Goal: Contribute content: Contribute content

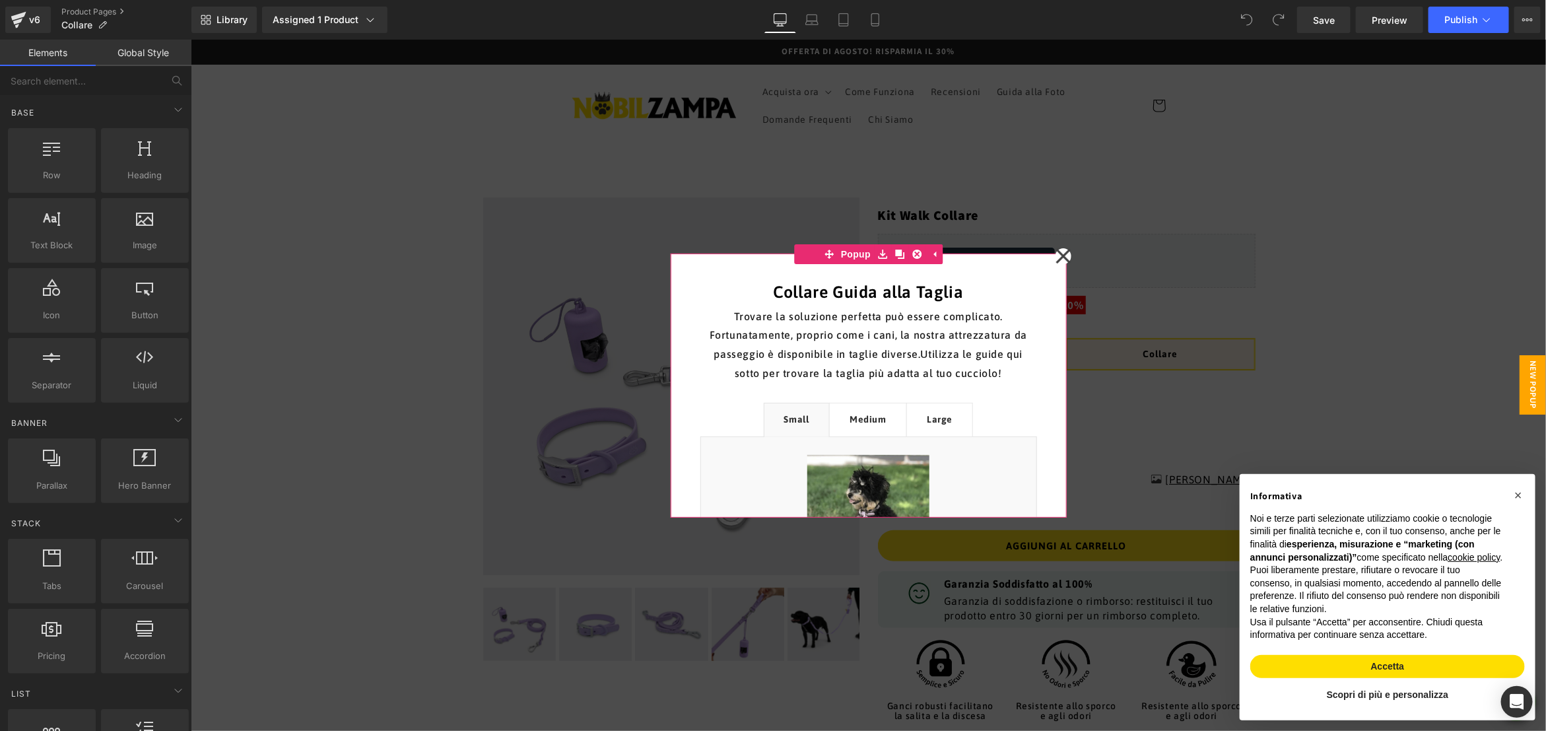
click at [1062, 253] on icon at bounding box center [1063, 255] width 16 height 66
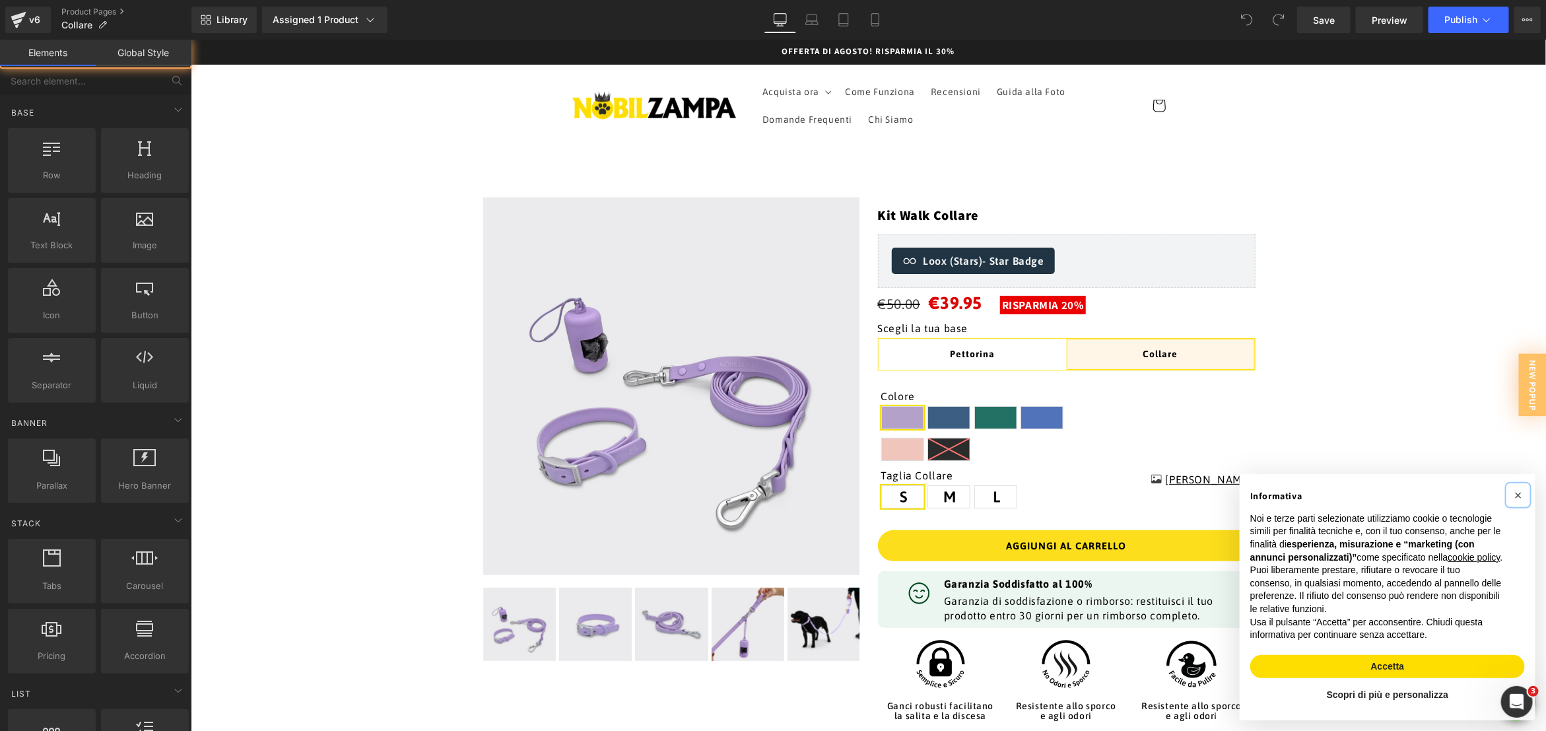
drag, startPoint x: 1519, startPoint y: 480, endPoint x: 1427, endPoint y: 501, distance: 94.2
click at [1518, 487] on span "×" at bounding box center [1518, 494] width 8 height 15
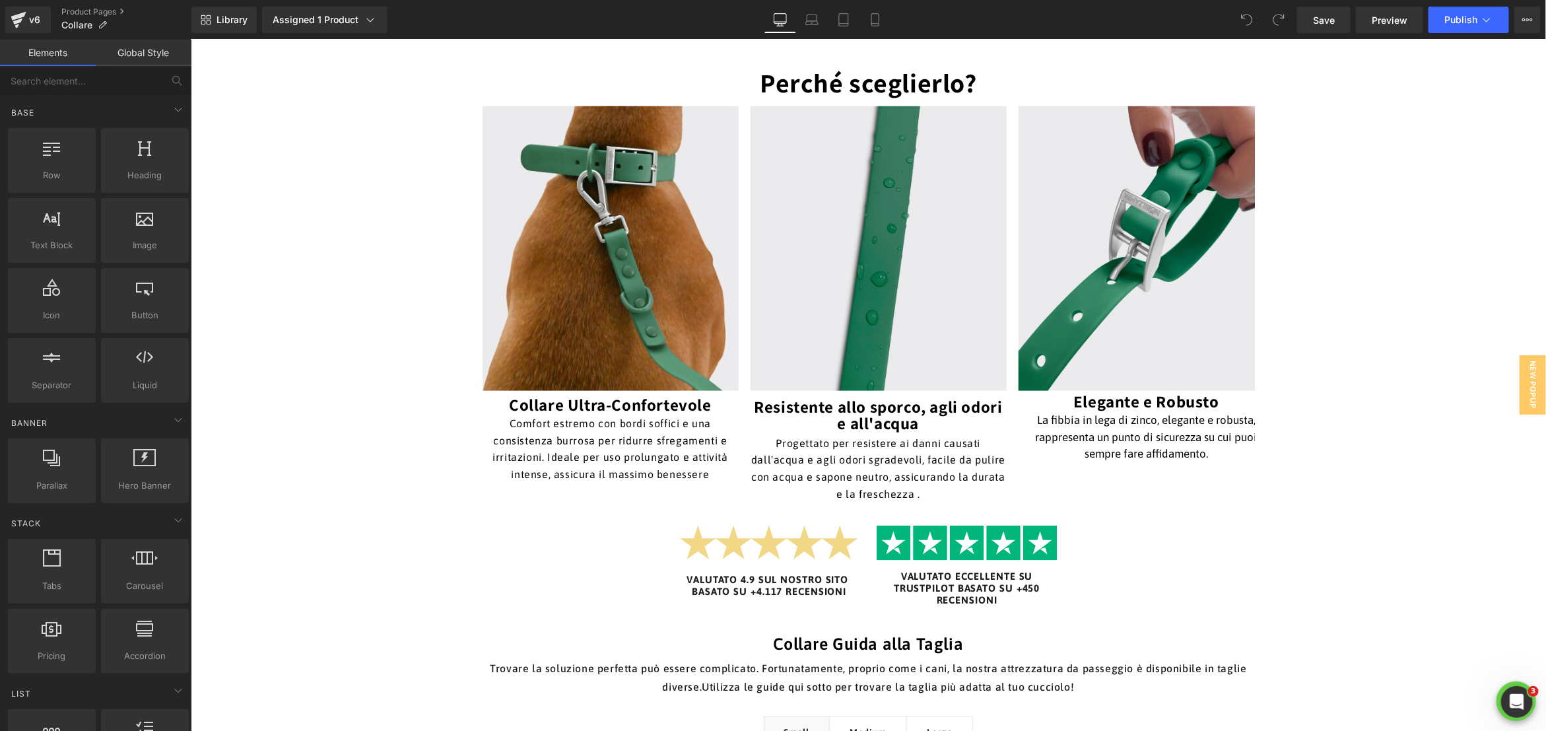
scroll to position [1288, 0]
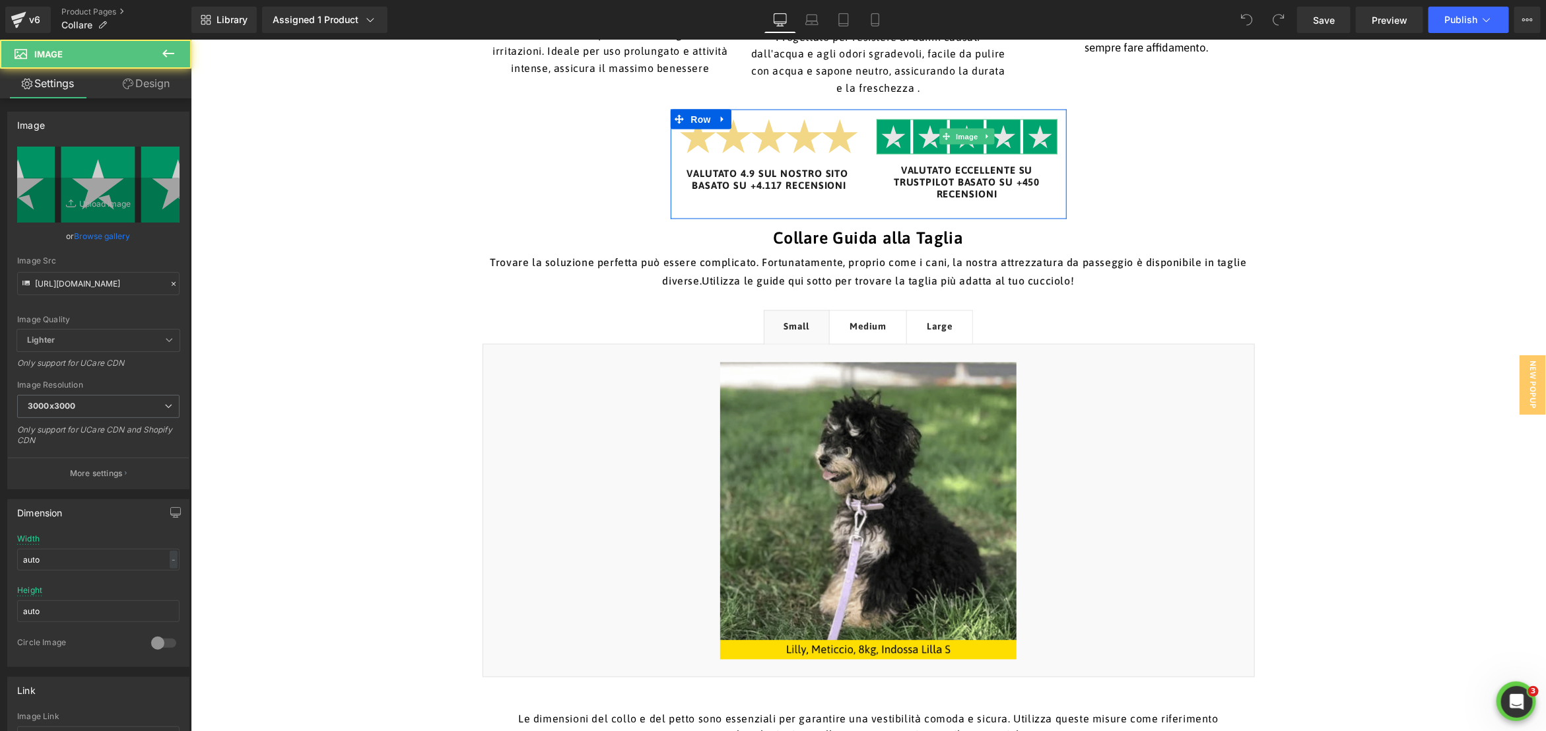
click at [995, 133] on img at bounding box center [966, 136] width 181 height 35
click at [962, 133] on span "Image" at bounding box center [967, 137] width 28 height 16
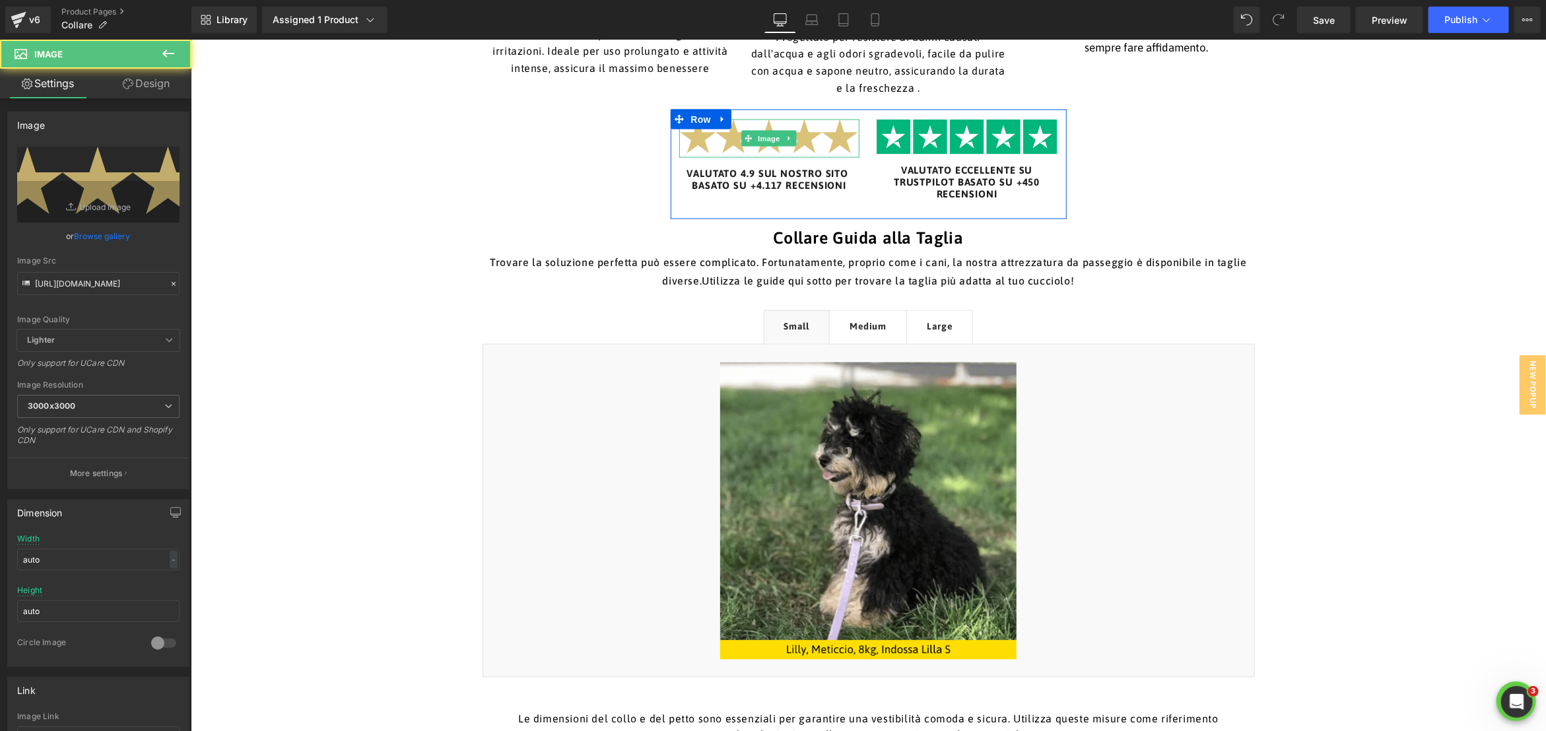
click at [759, 147] on img at bounding box center [769, 138] width 181 height 38
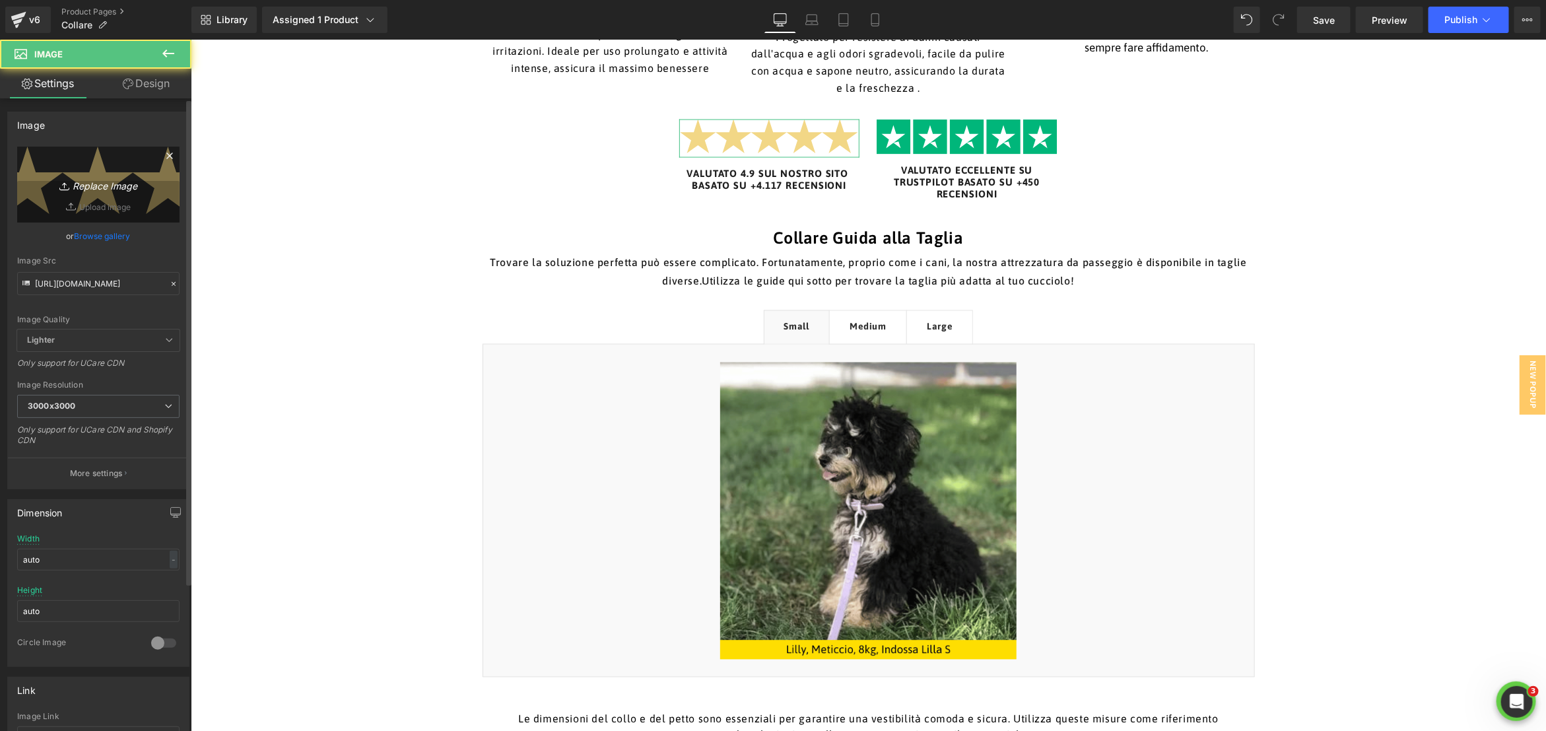
click at [119, 191] on icon "Replace Image" at bounding box center [99, 184] width 106 height 17
type input "C:\fakepath\trustpilot.png"
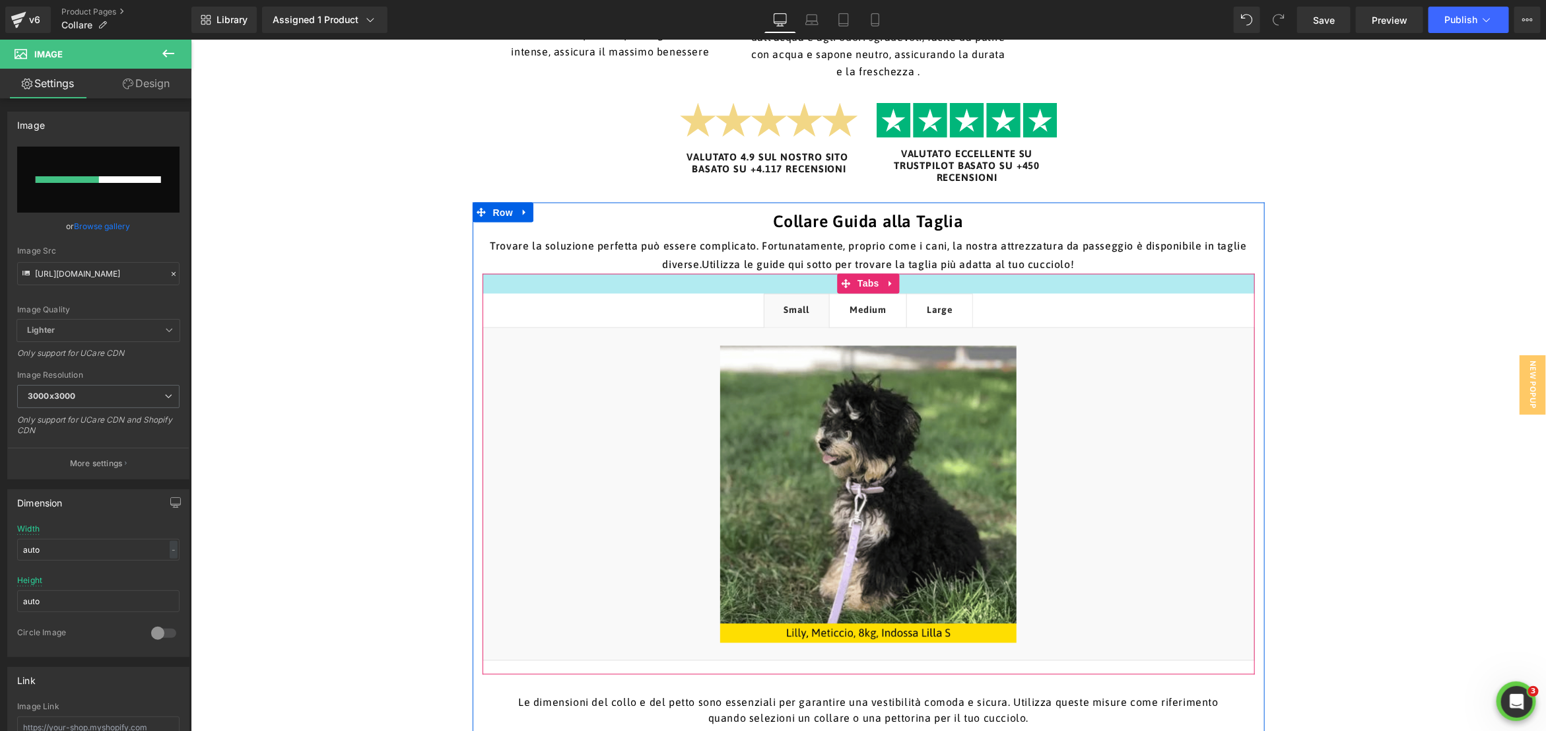
scroll to position [1304, 0]
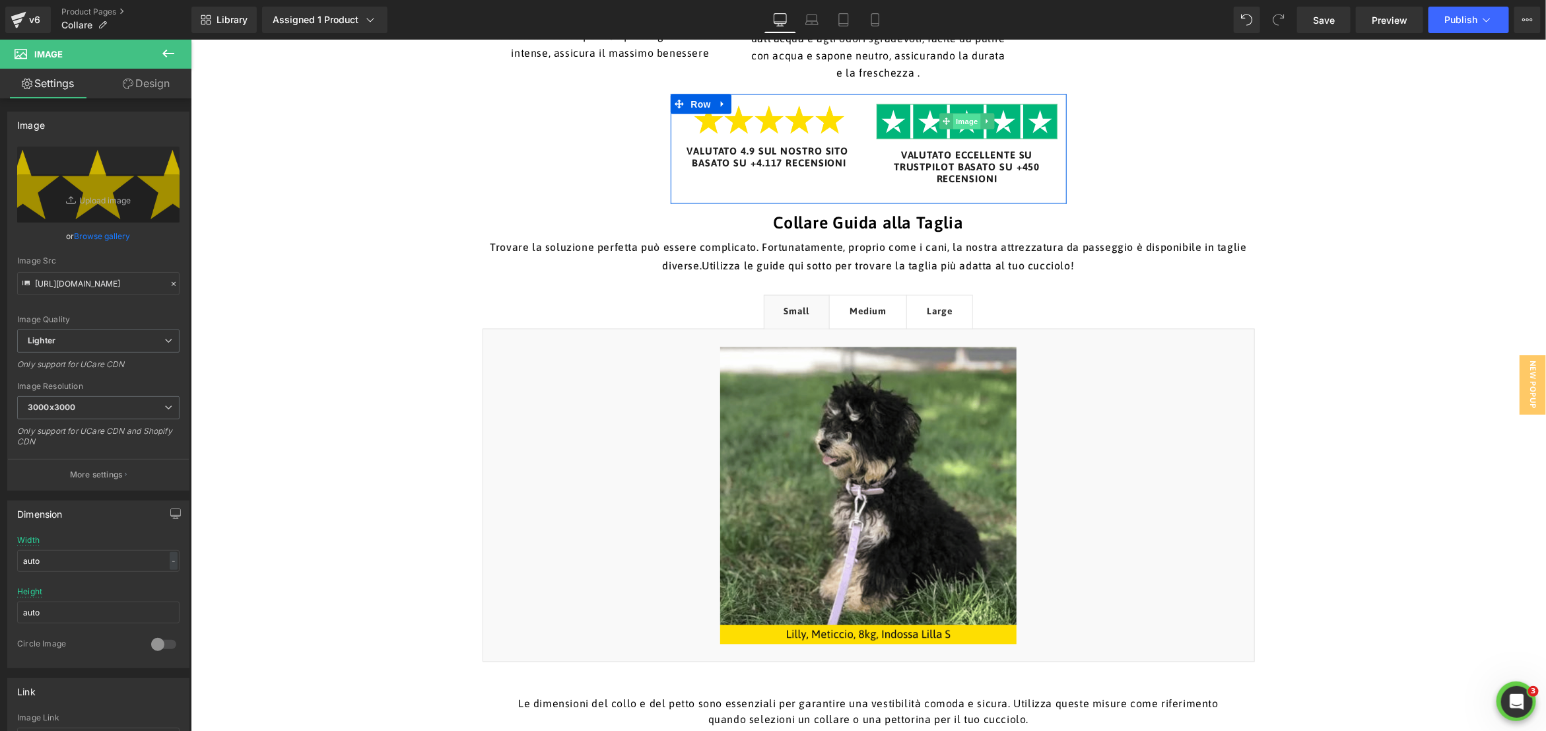
click at [966, 117] on span "Image" at bounding box center [967, 122] width 28 height 16
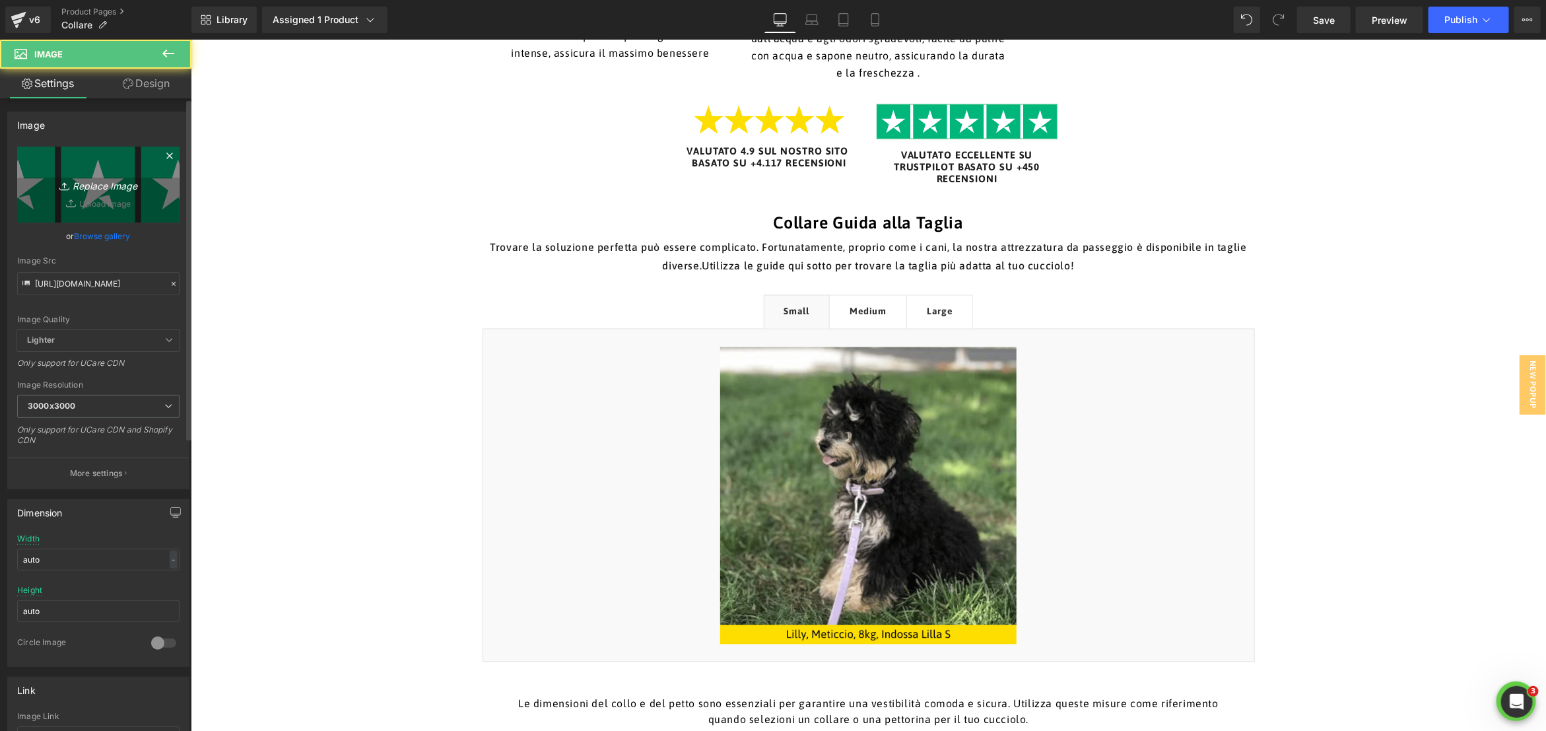
click at [128, 180] on icon "Replace Image" at bounding box center [99, 184] width 106 height 17
type input "C:\fakepath\5 stelle.png"
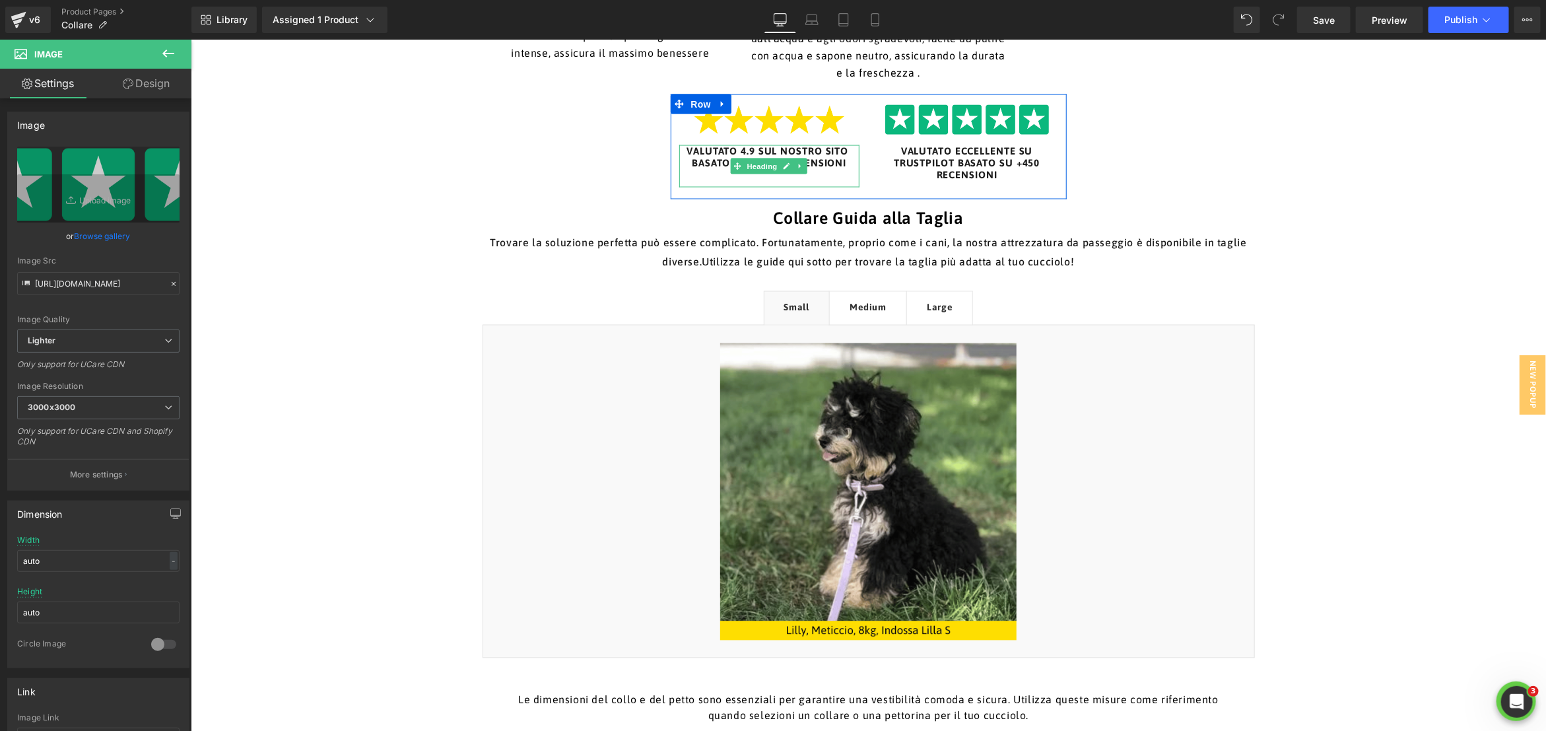
click at [844, 166] on h6 "VALUTATO 4.9 SUL NOSTRO SITO BASATO SU +4.117 RECENSIONI" at bounding box center [769, 157] width 181 height 24
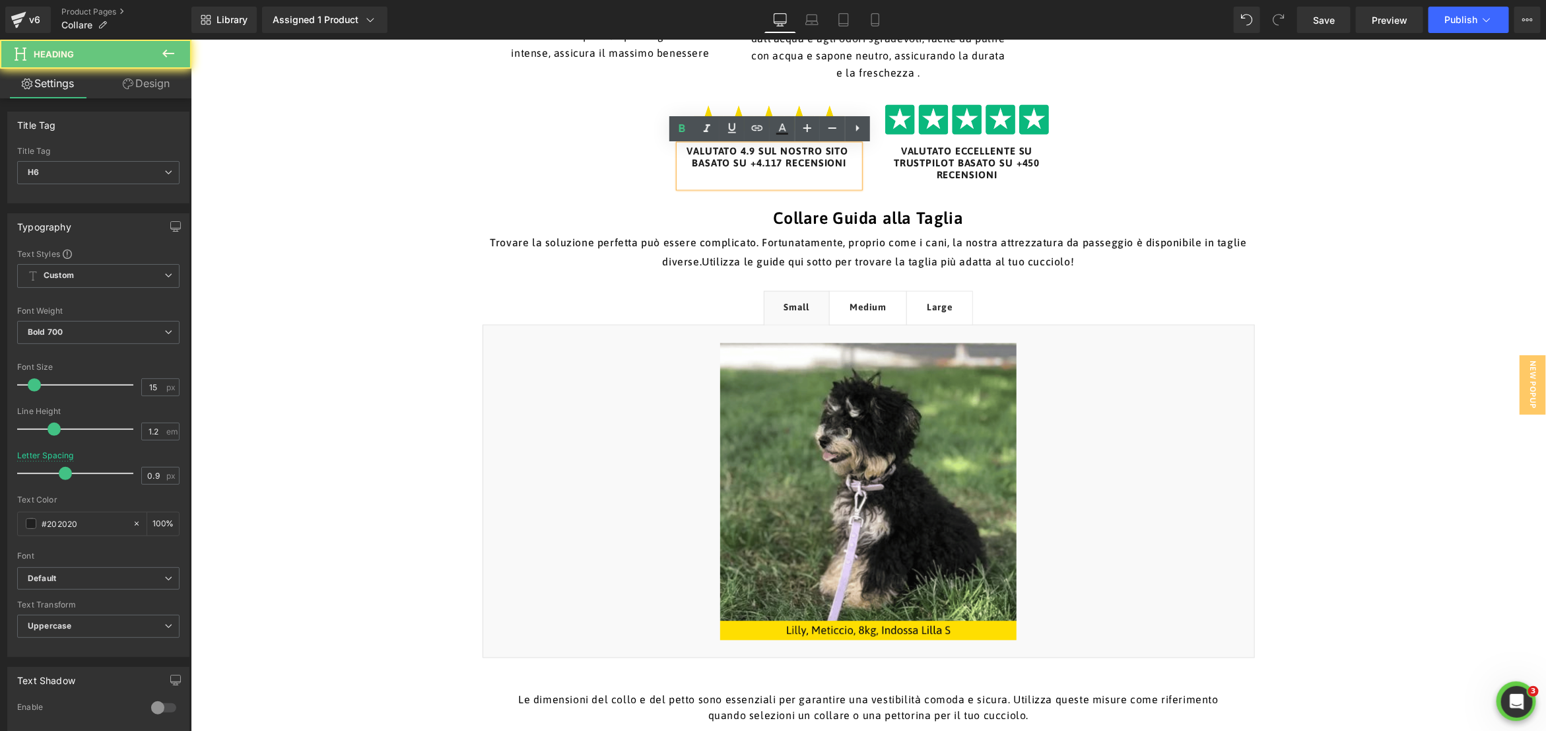
click at [768, 166] on h6 "VALUTATO 4.9 SUL NOSTRO SITO BASATO SU +4.117 RECENSIONI" at bounding box center [769, 157] width 181 height 24
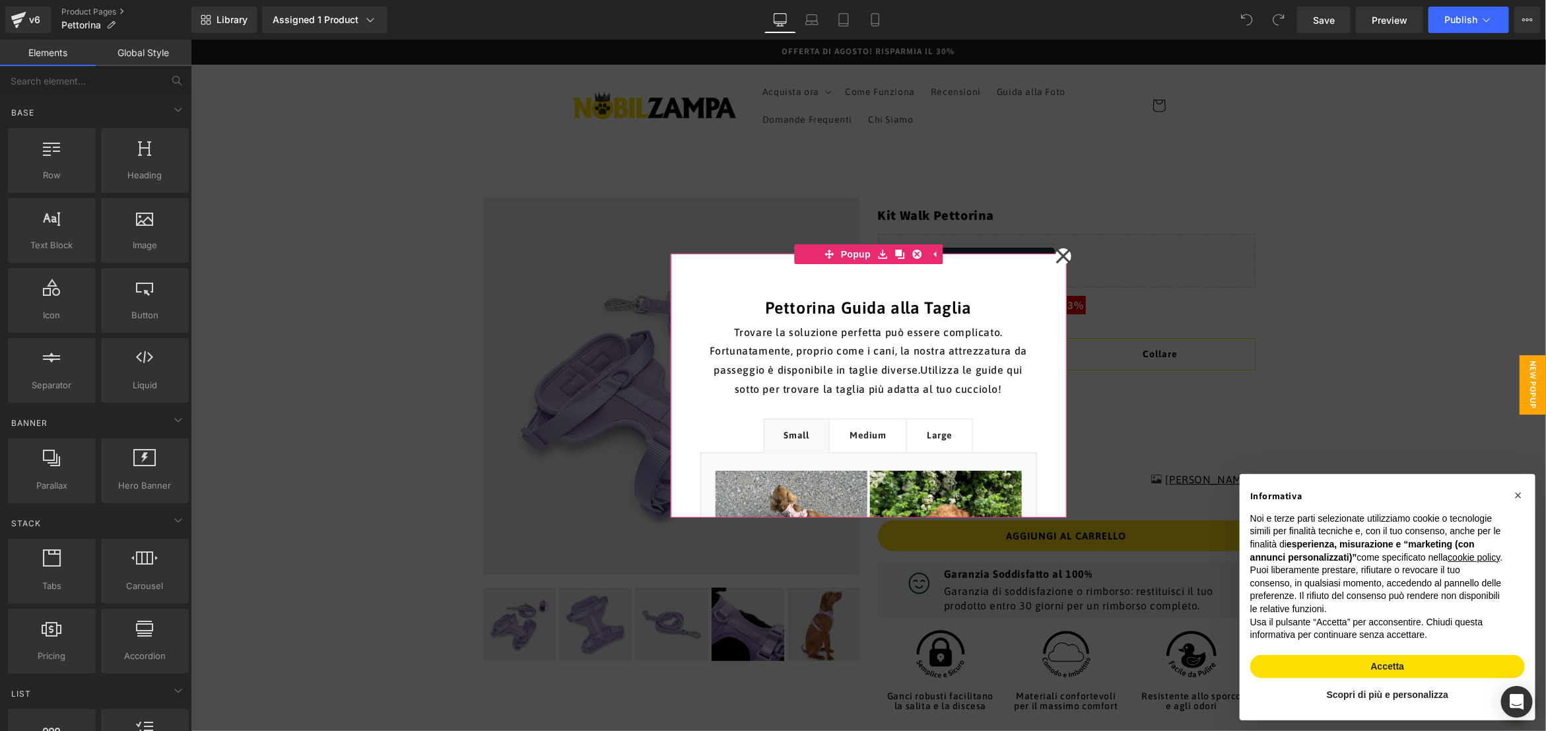
click at [1068, 257] on icon at bounding box center [1063, 255] width 16 height 66
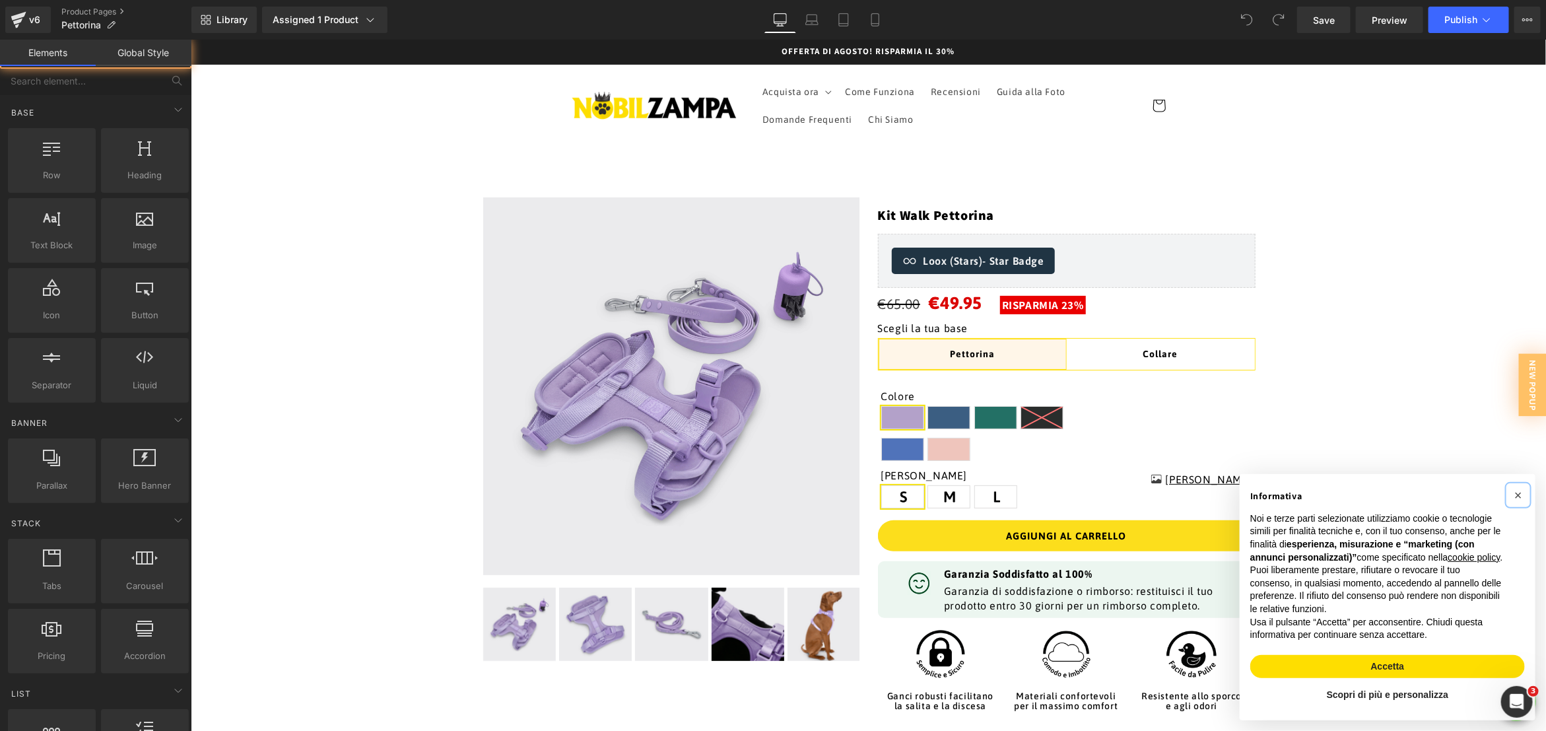
drag, startPoint x: 1521, startPoint y: 484, endPoint x: 1378, endPoint y: 403, distance: 164.3
click at [1514, 487] on span "×" at bounding box center [1518, 494] width 8 height 15
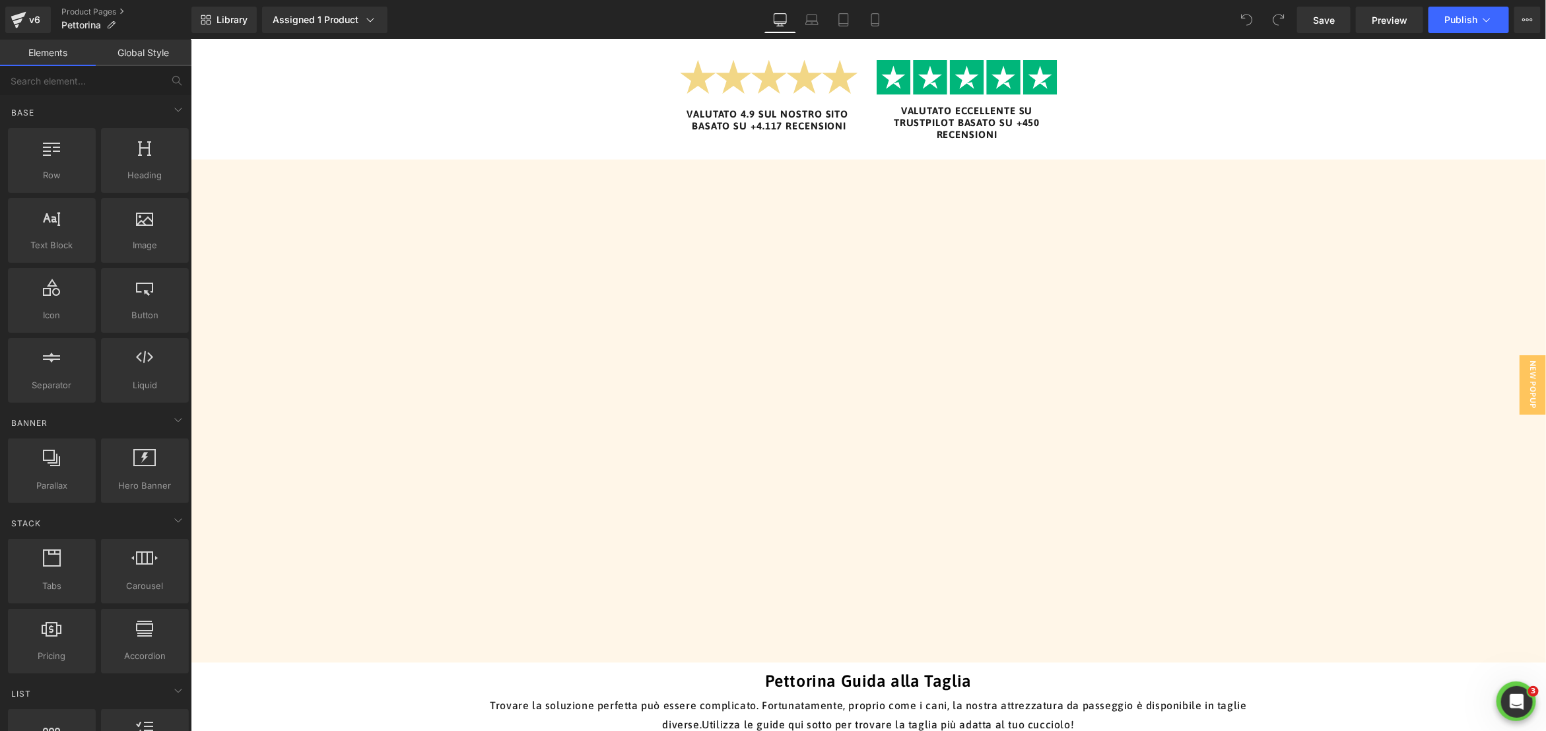
scroll to position [1123, 0]
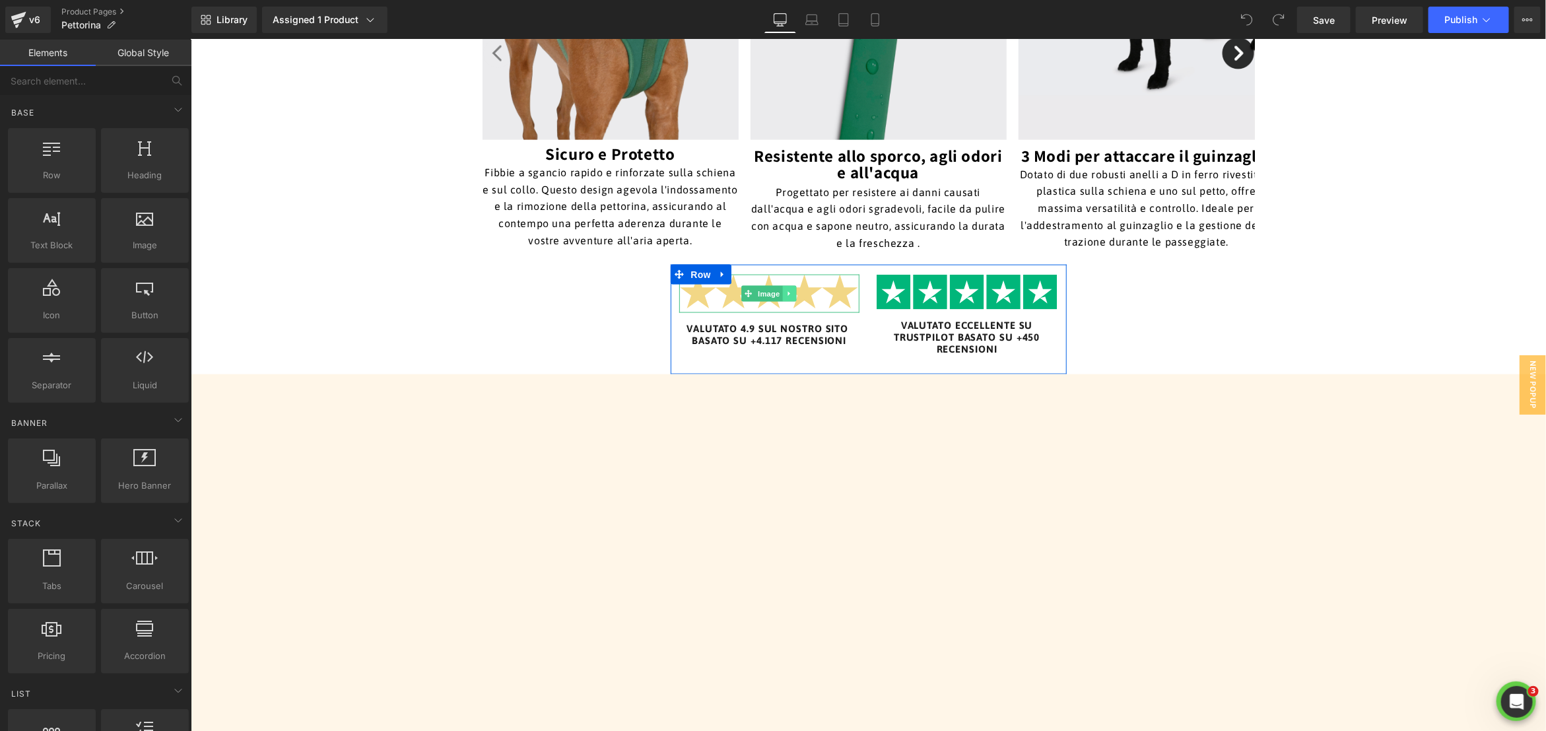
click at [784, 297] on link at bounding box center [789, 293] width 14 height 16
click at [753, 290] on link "Image" at bounding box center [740, 293] width 41 height 16
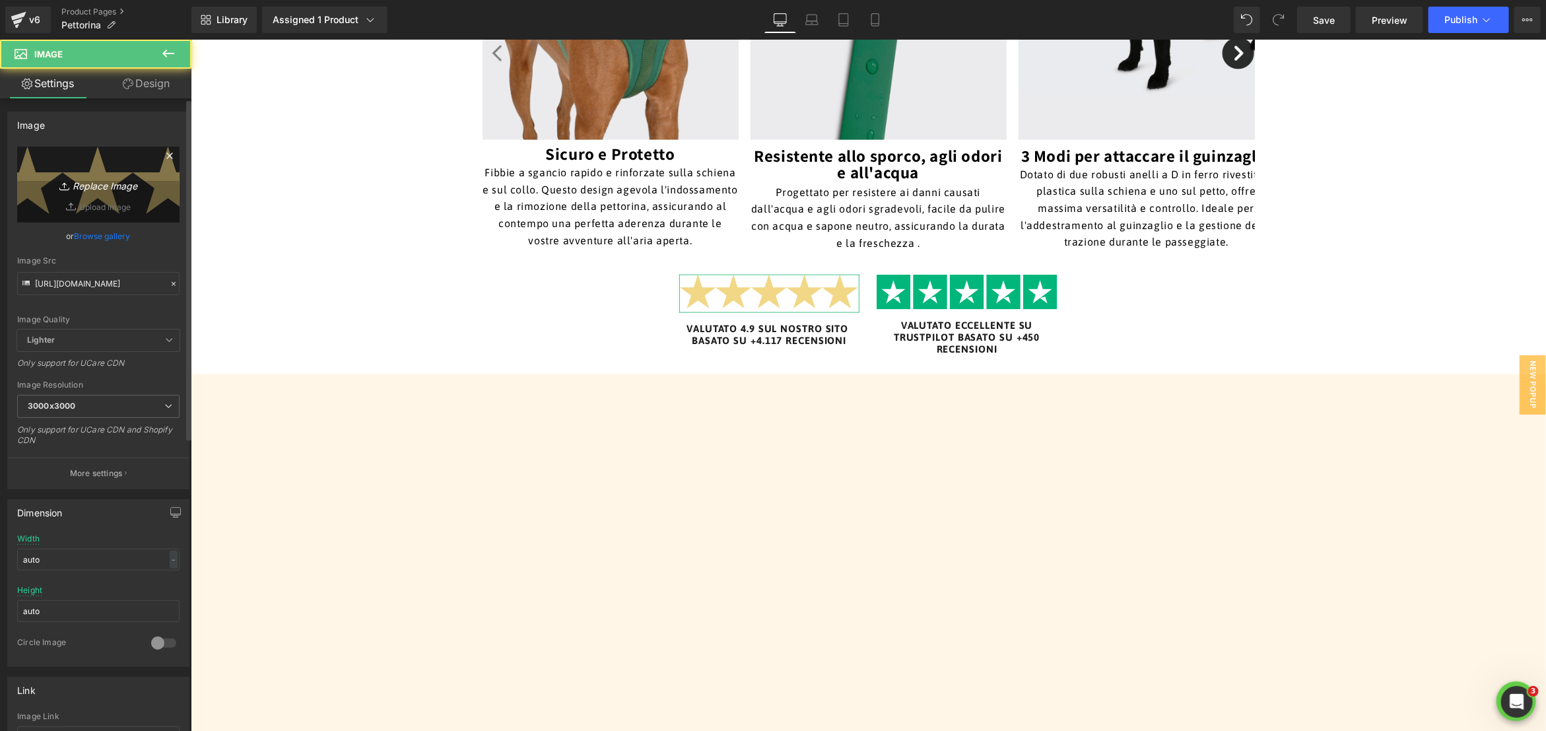
click at [93, 180] on icon "Replace Image" at bounding box center [99, 184] width 106 height 17
type input "C:\fakepath\trustpilot.png"
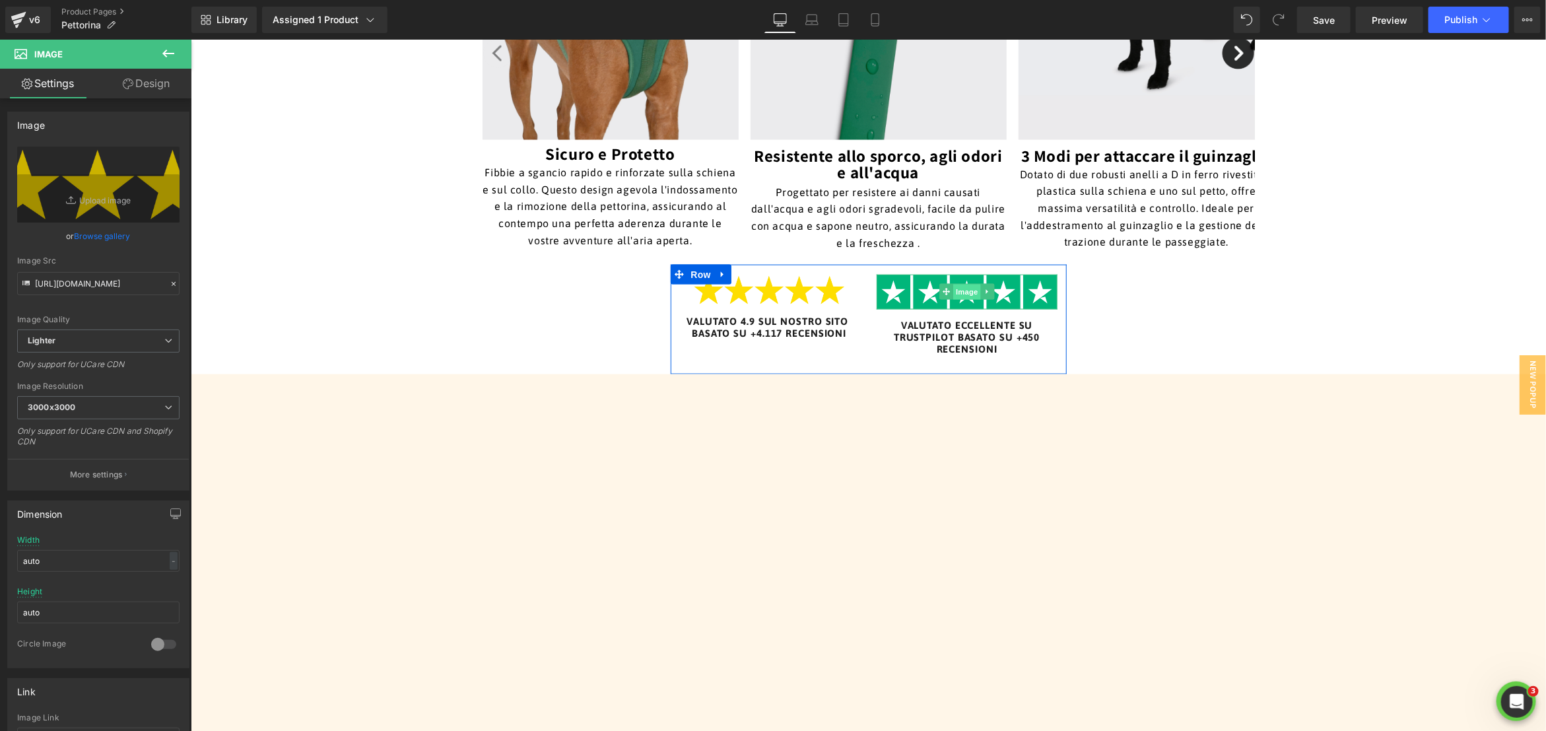
click at [963, 293] on span "Image" at bounding box center [967, 292] width 28 height 16
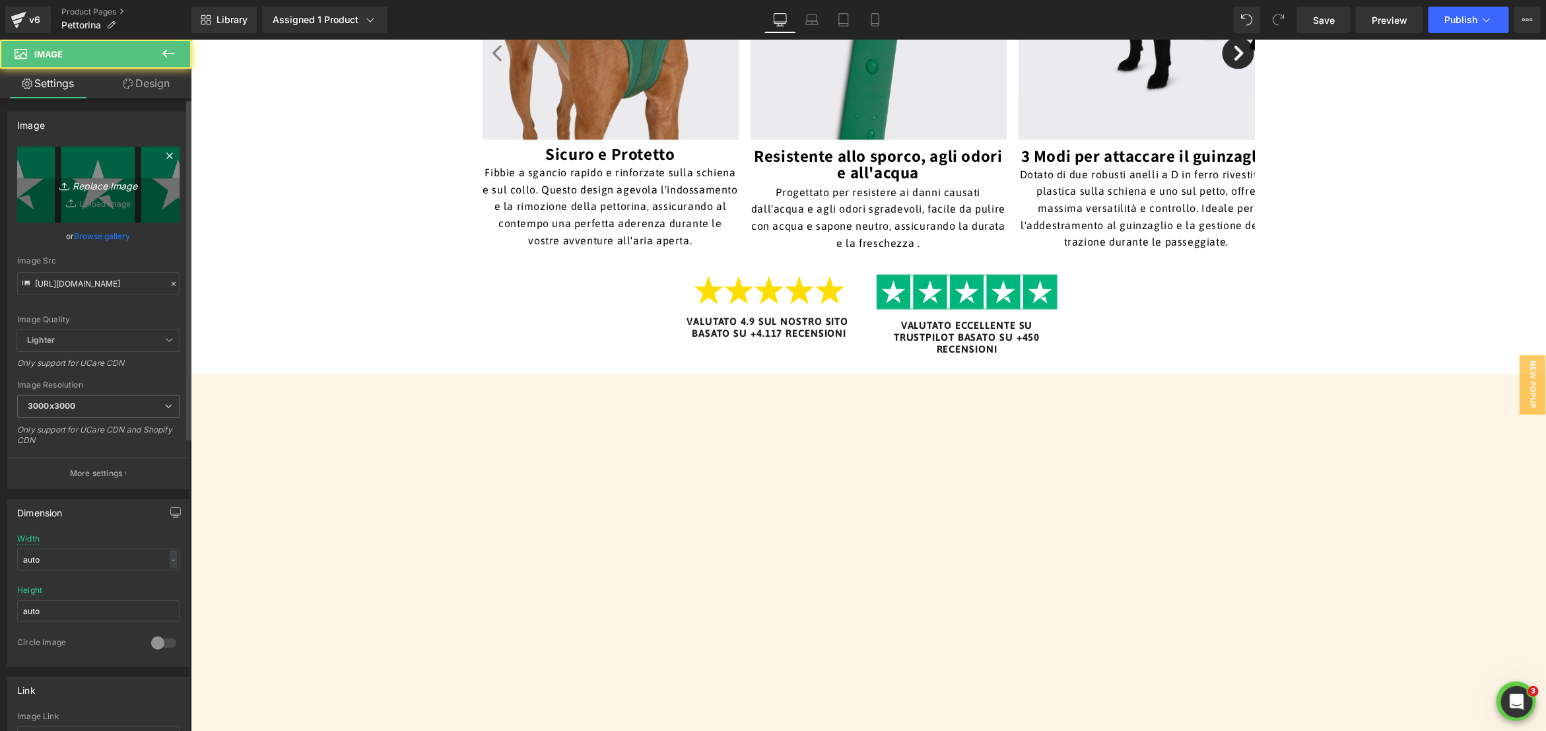
click at [92, 187] on icon "Replace Image" at bounding box center [99, 184] width 106 height 17
type input "C:\fakepath\5 stelle.png"
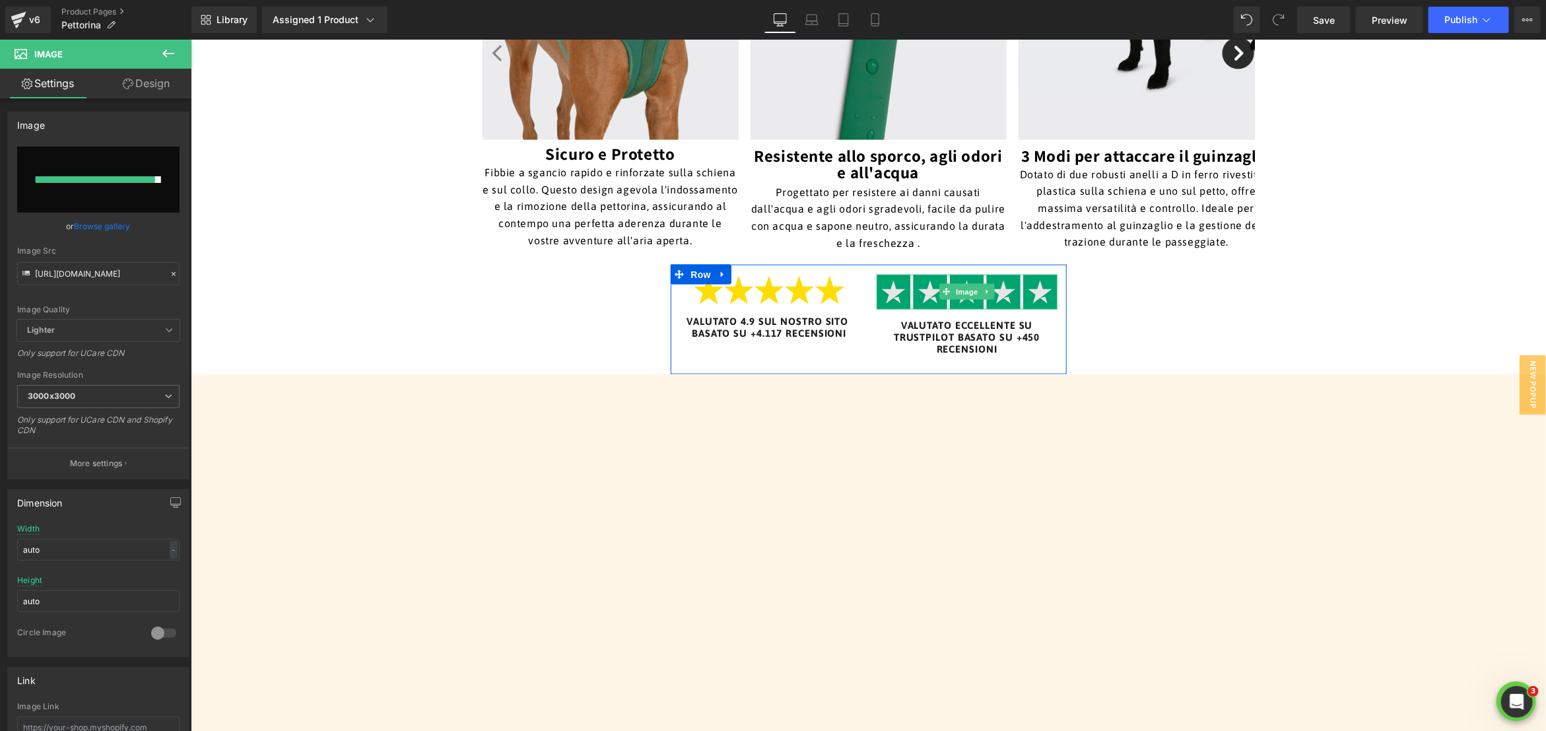
click at [966, 296] on span "Image" at bounding box center [967, 291] width 28 height 16
drag, startPoint x: 1306, startPoint y: 311, endPoint x: 1283, endPoint y: 312, distance: 23.1
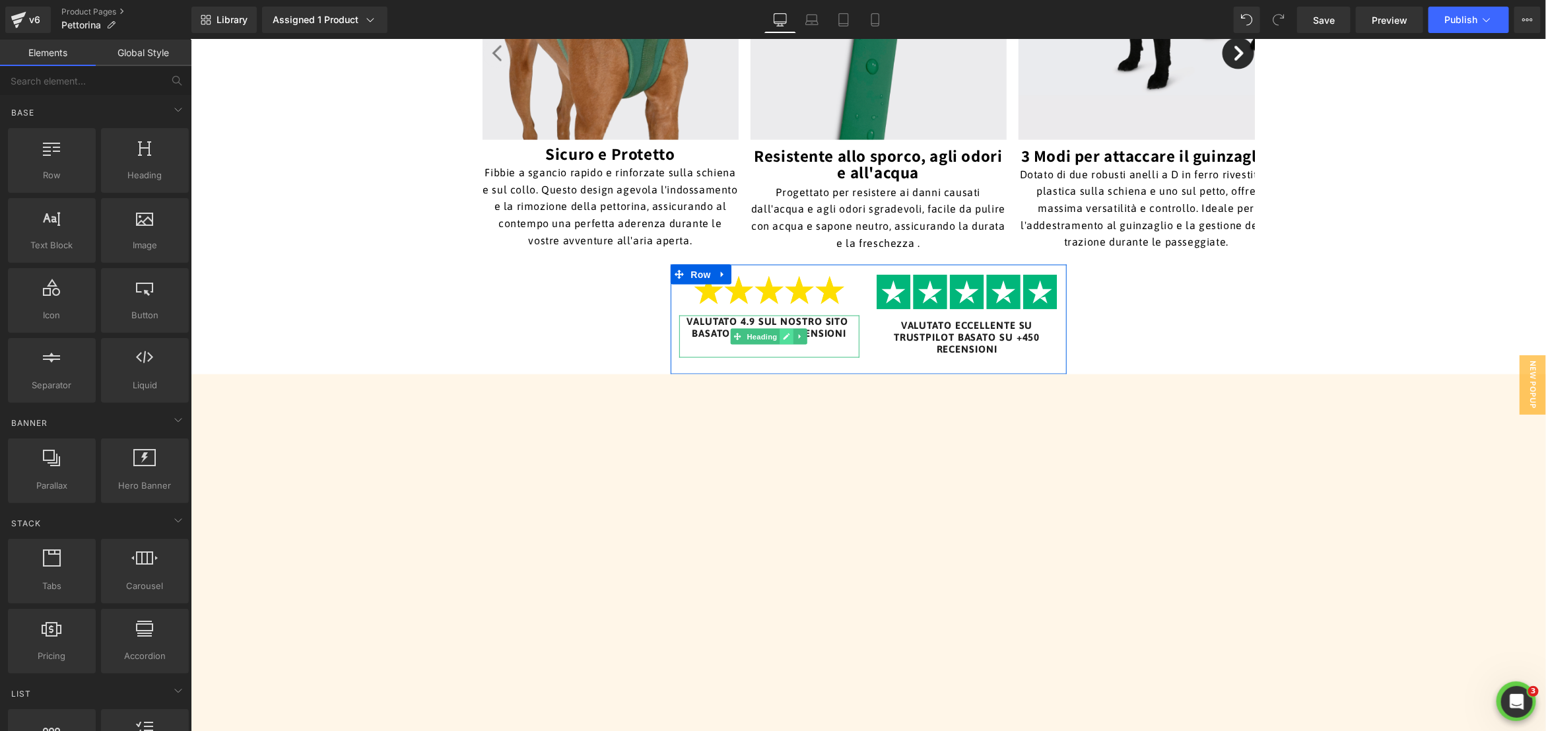
click at [787, 338] on icon at bounding box center [786, 336] width 7 height 8
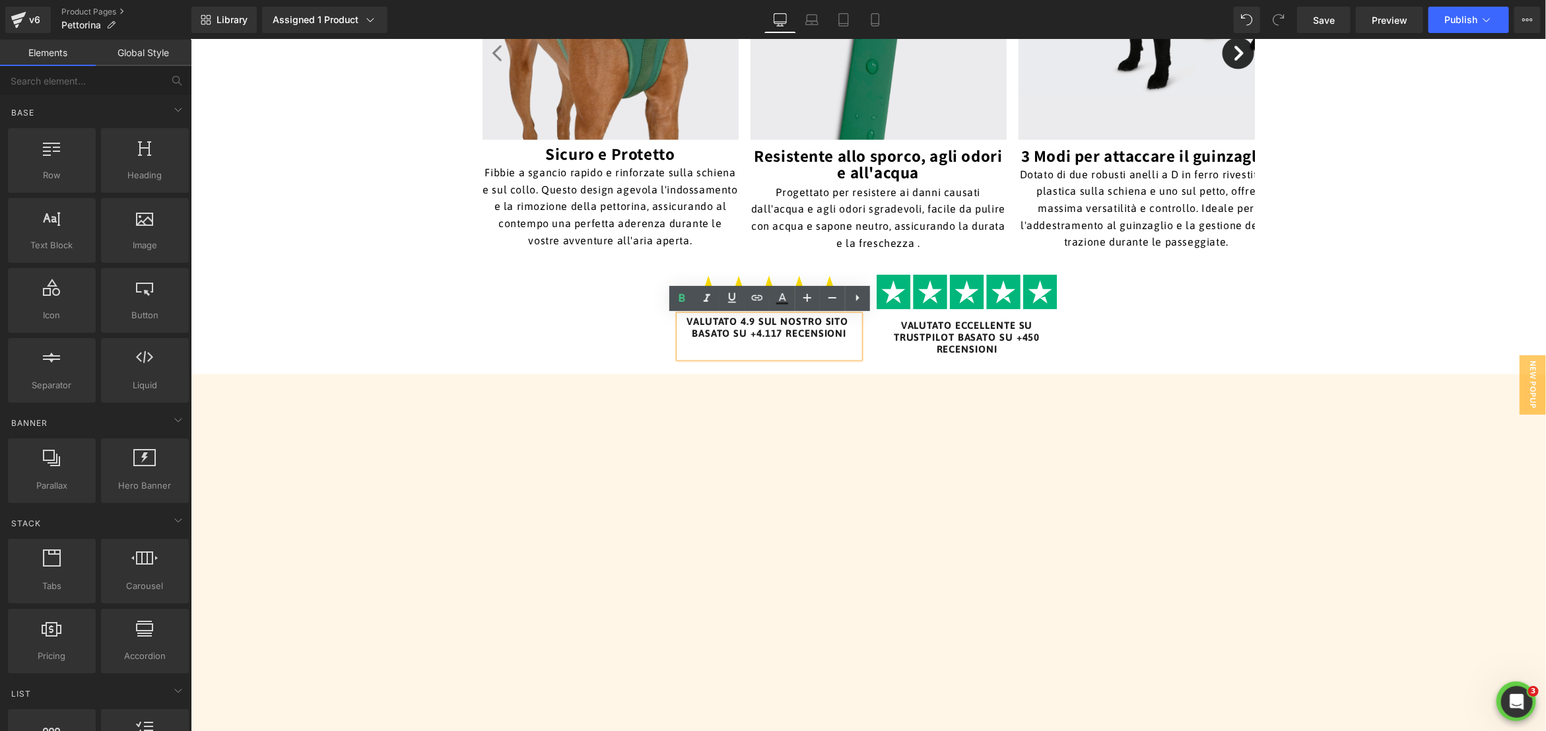
click at [769, 337] on h6 "VALUTATO 4.9 SUL NOSTRO SITO BASATO SU +4.117 RECENSIONI" at bounding box center [769, 327] width 181 height 24
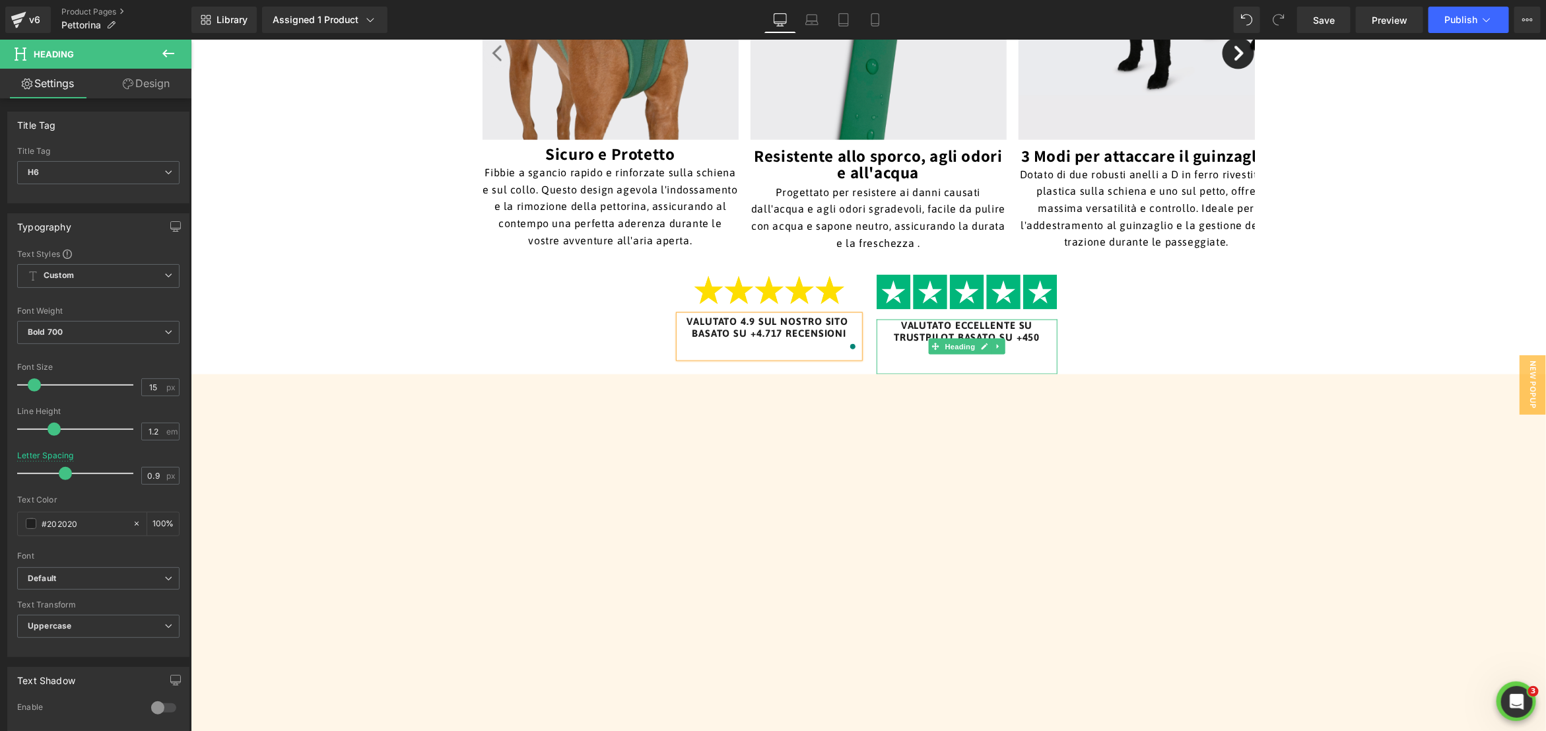
click at [1044, 342] on h6 "VALUTATO ECCELLENTE SU TRUSTPILOT BASATO SU +450 RECENSIONI" at bounding box center [966, 337] width 181 height 36
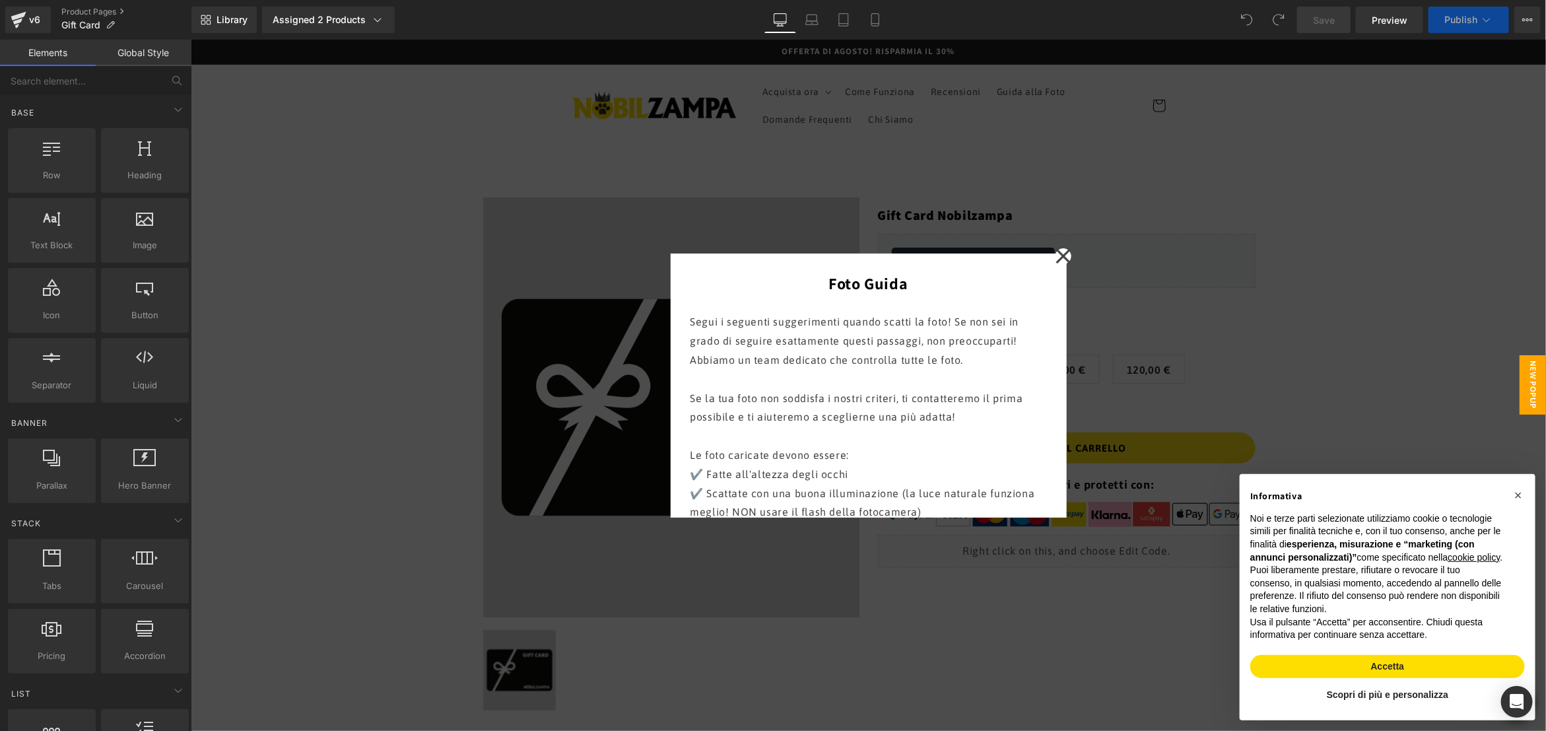
click at [1063, 253] on icon at bounding box center [1062, 255] width 15 height 15
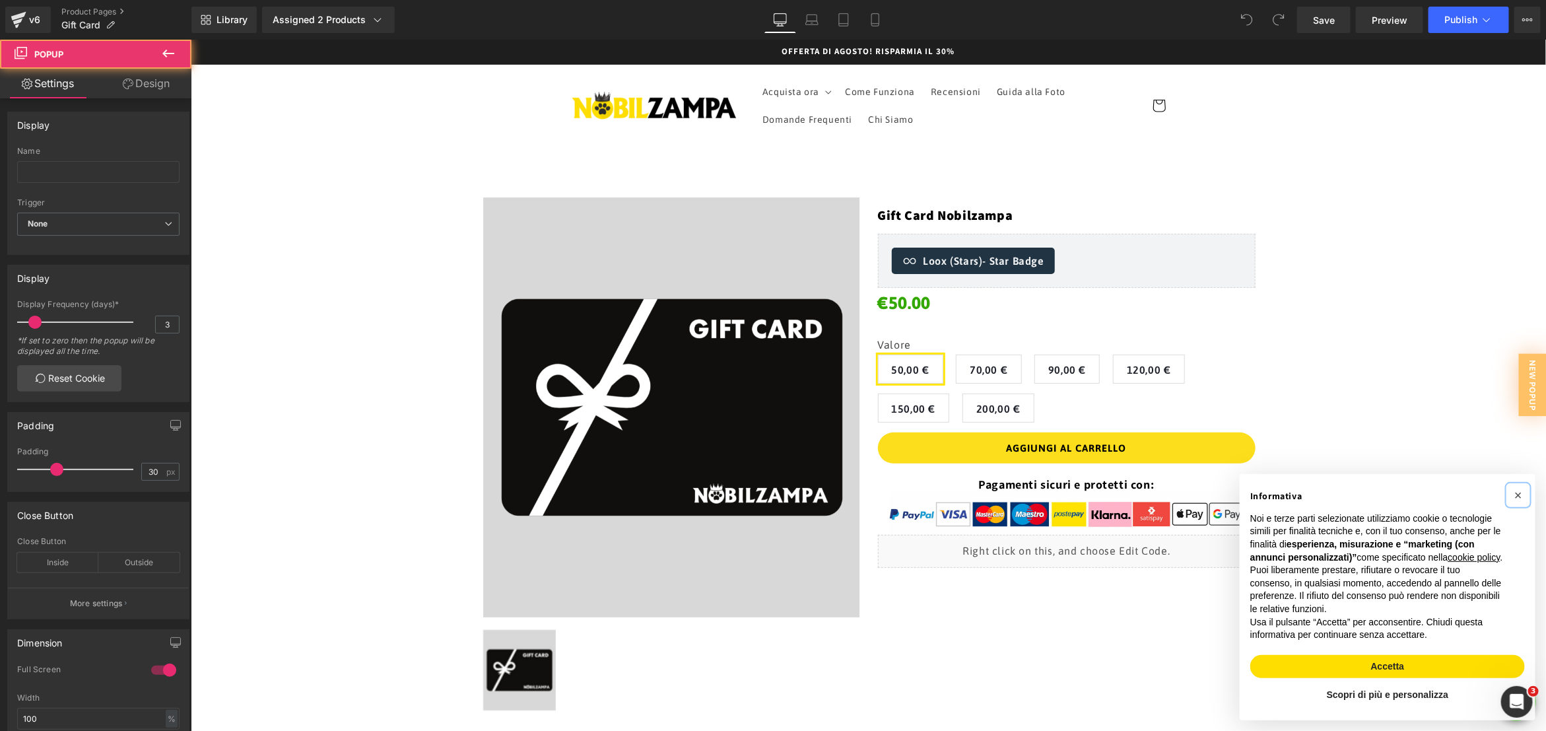
drag, startPoint x: 1517, startPoint y: 483, endPoint x: 1490, endPoint y: 477, distance: 27.6
click at [1516, 487] on span "×" at bounding box center [1518, 494] width 8 height 15
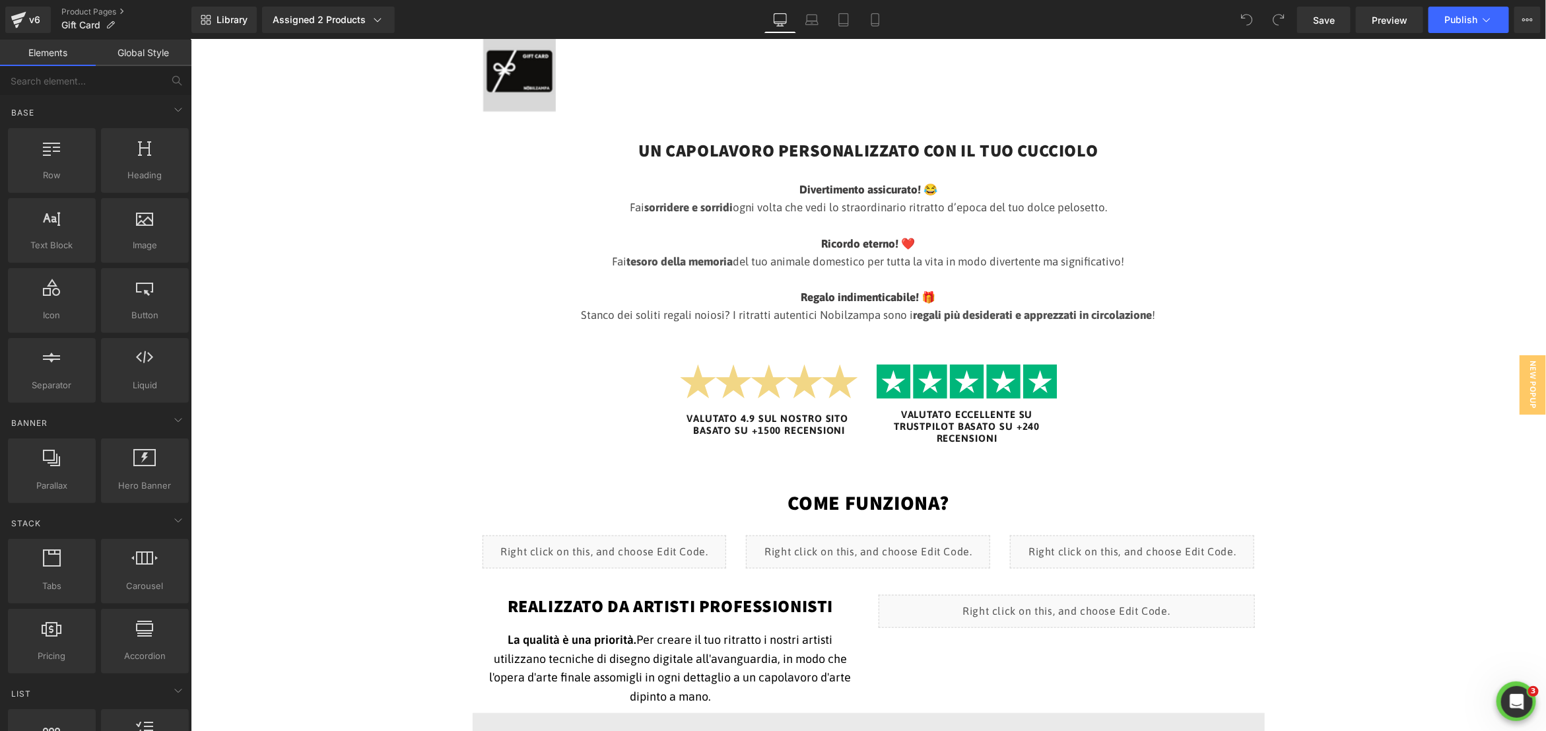
scroll to position [799, 0]
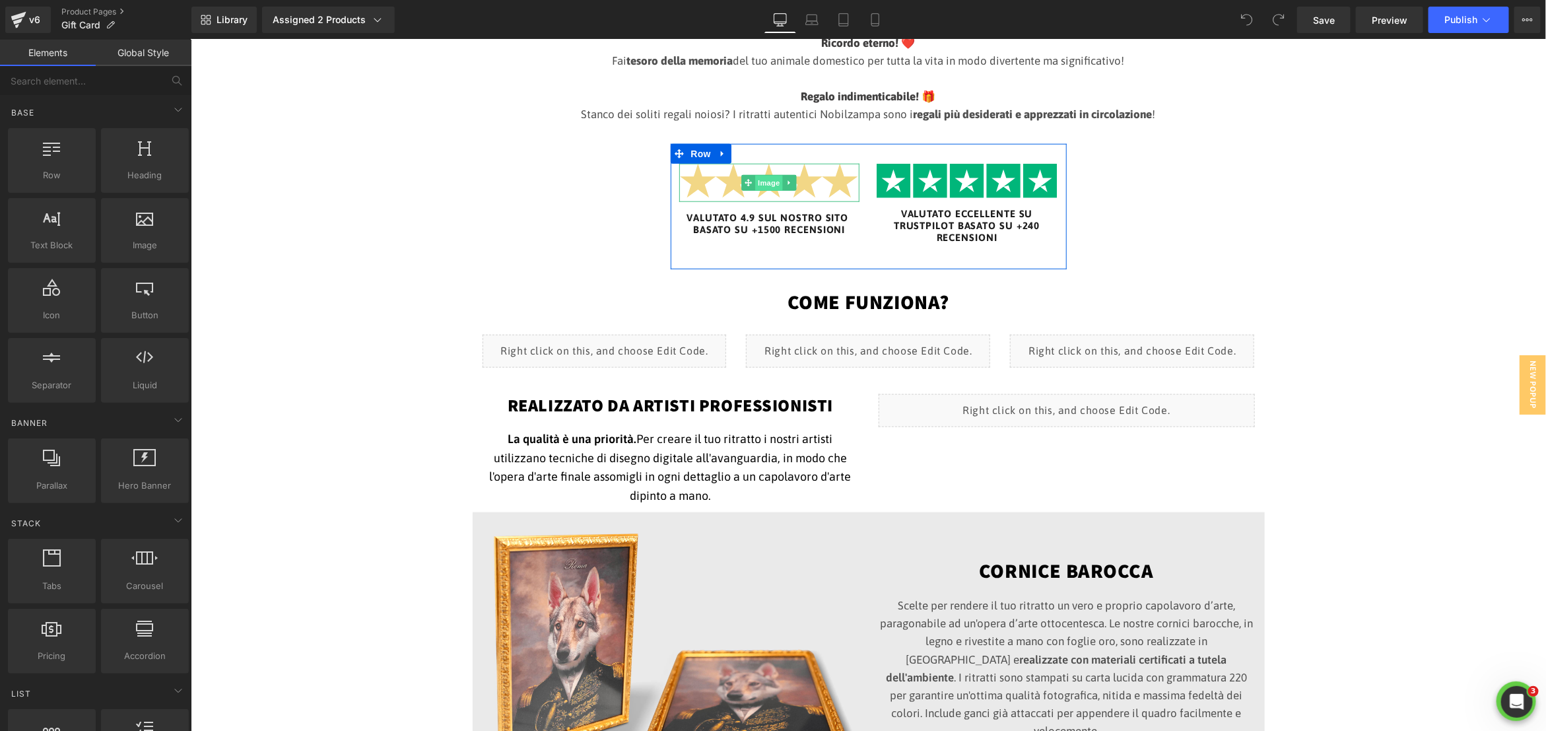
click at [762, 181] on span "Image" at bounding box center [768, 183] width 28 height 16
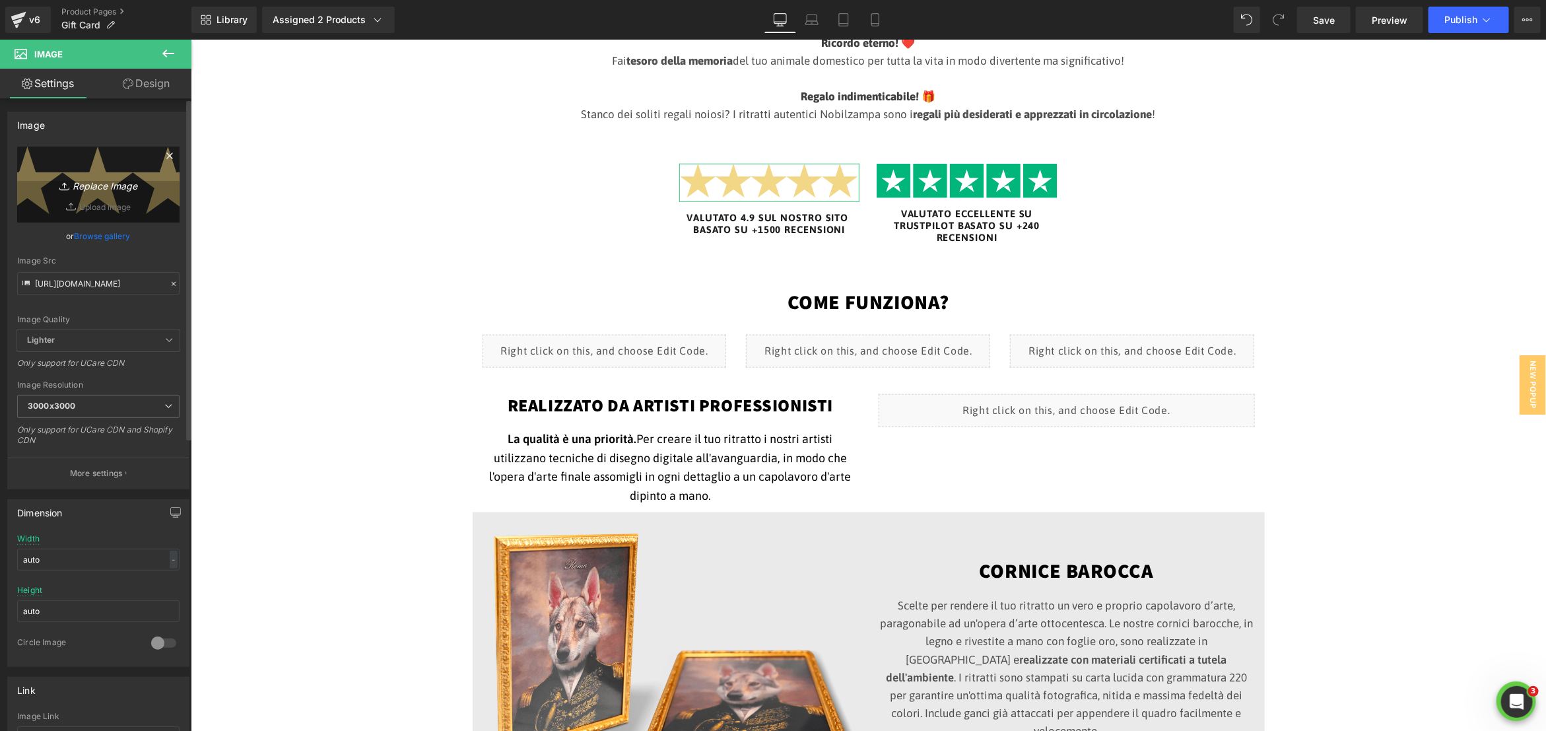
click at [117, 185] on icon "Replace Image" at bounding box center [99, 184] width 106 height 17
type input "C:\fakepath\trustpilot.png"
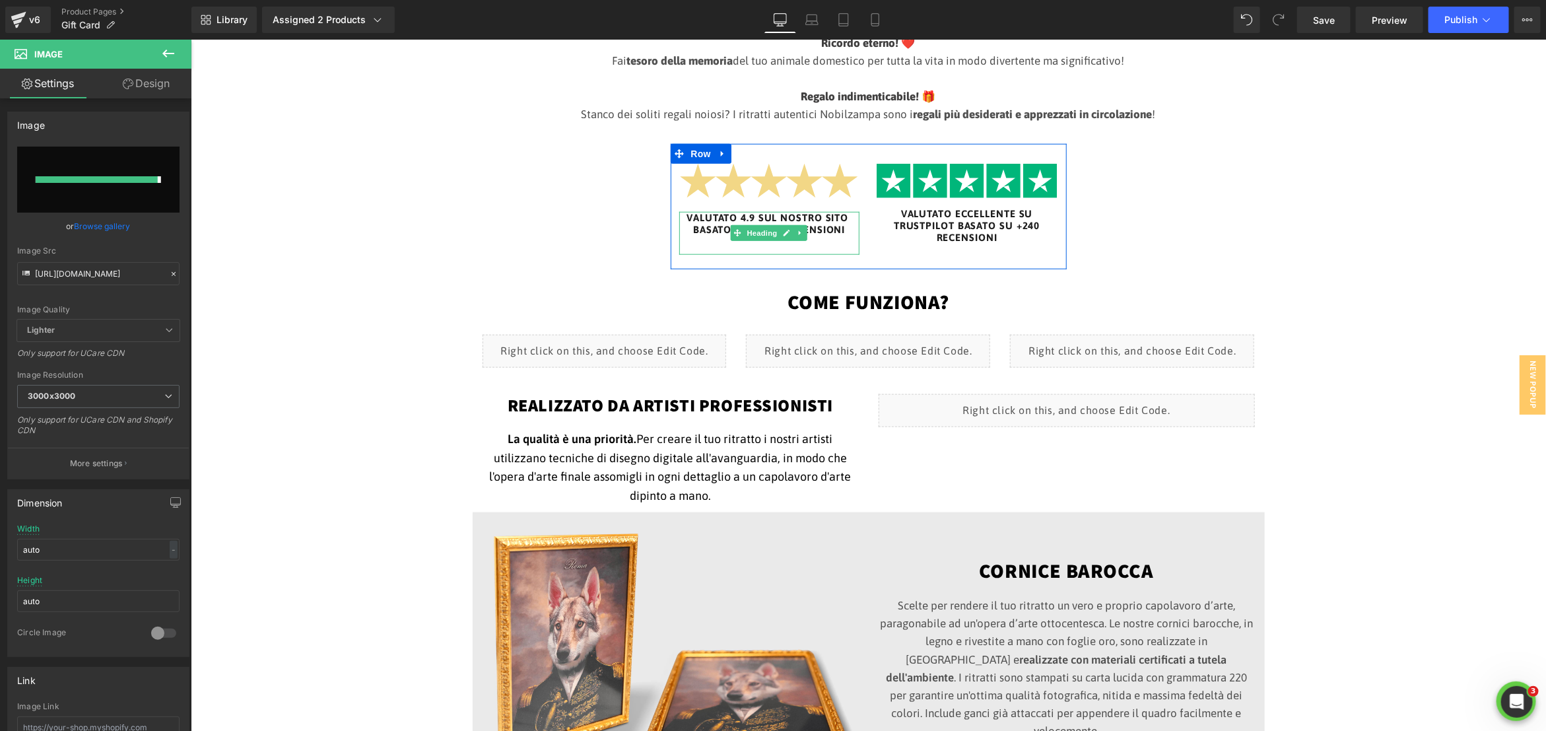
type input "https://ucarecdn.com/94ab62ee-7e23-499a-9667-20c6c1fcffba/-/format/auto/-/previ…"
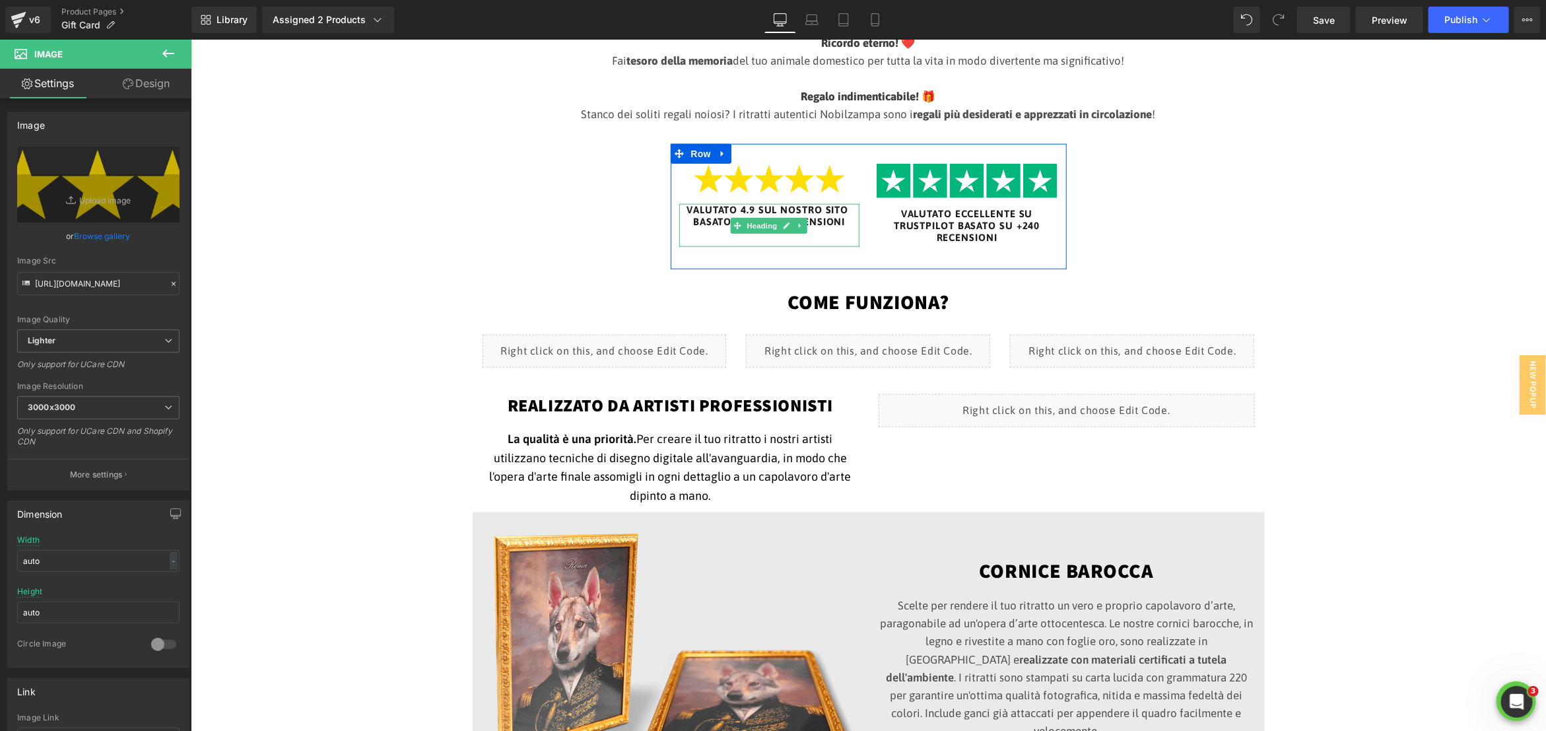
click at [830, 220] on h6 "VALUTATO 4.9 SUL NOSTRO SITO BASATO SU +1500 RECENSIONI" at bounding box center [769, 215] width 181 height 24
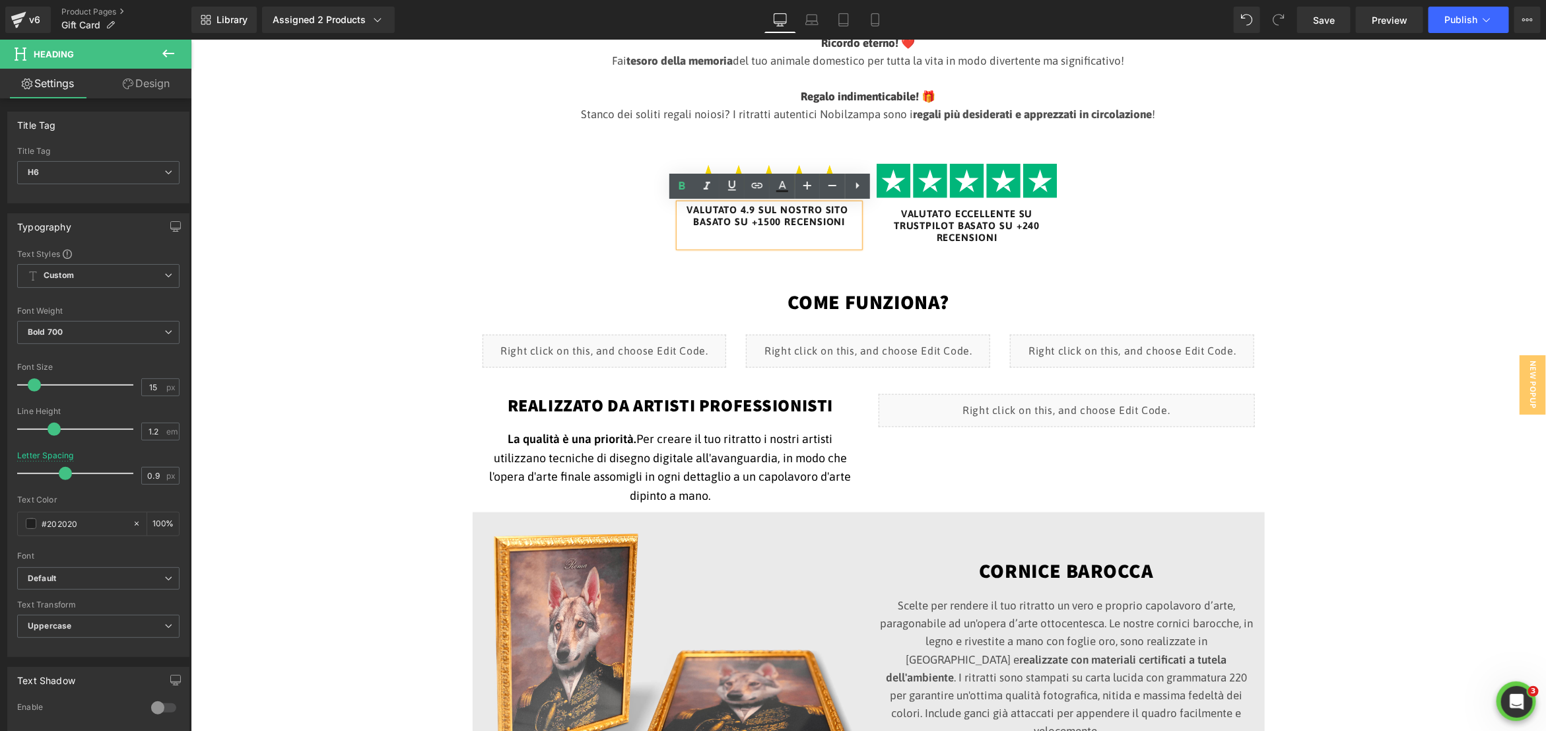
drag, startPoint x: 770, startPoint y: 222, endPoint x: 799, endPoint y: 220, distance: 29.8
click at [770, 222] on h6 "VALUTATO 4.9 SUL NOSTRO SITO BASATO SU +1500 RECENSIONI" at bounding box center [769, 215] width 181 height 24
click at [958, 181] on span "Image" at bounding box center [967, 181] width 28 height 16
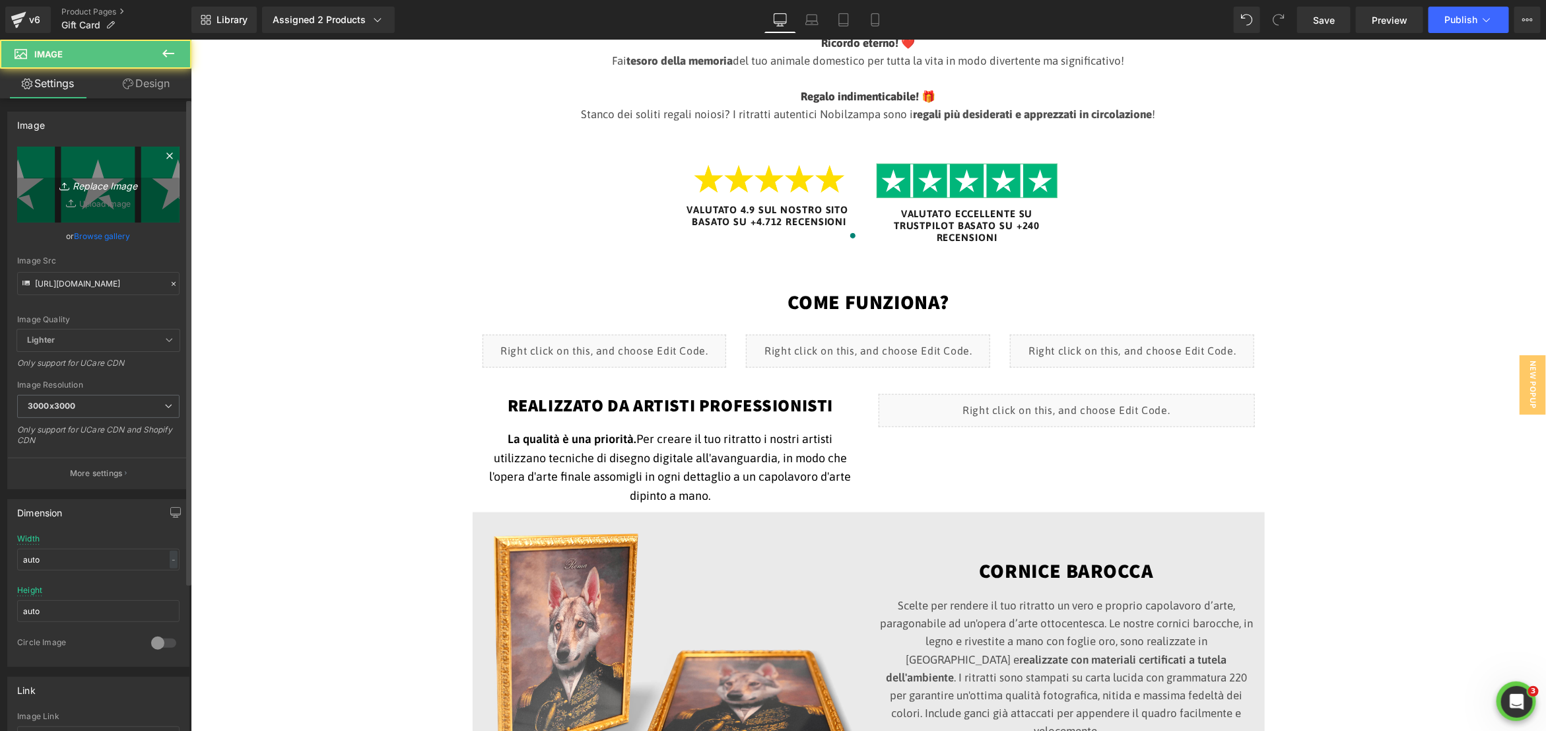
click at [90, 183] on icon "Replace Image" at bounding box center [99, 184] width 106 height 17
type input "C:\fakepath\5 stelle.png"
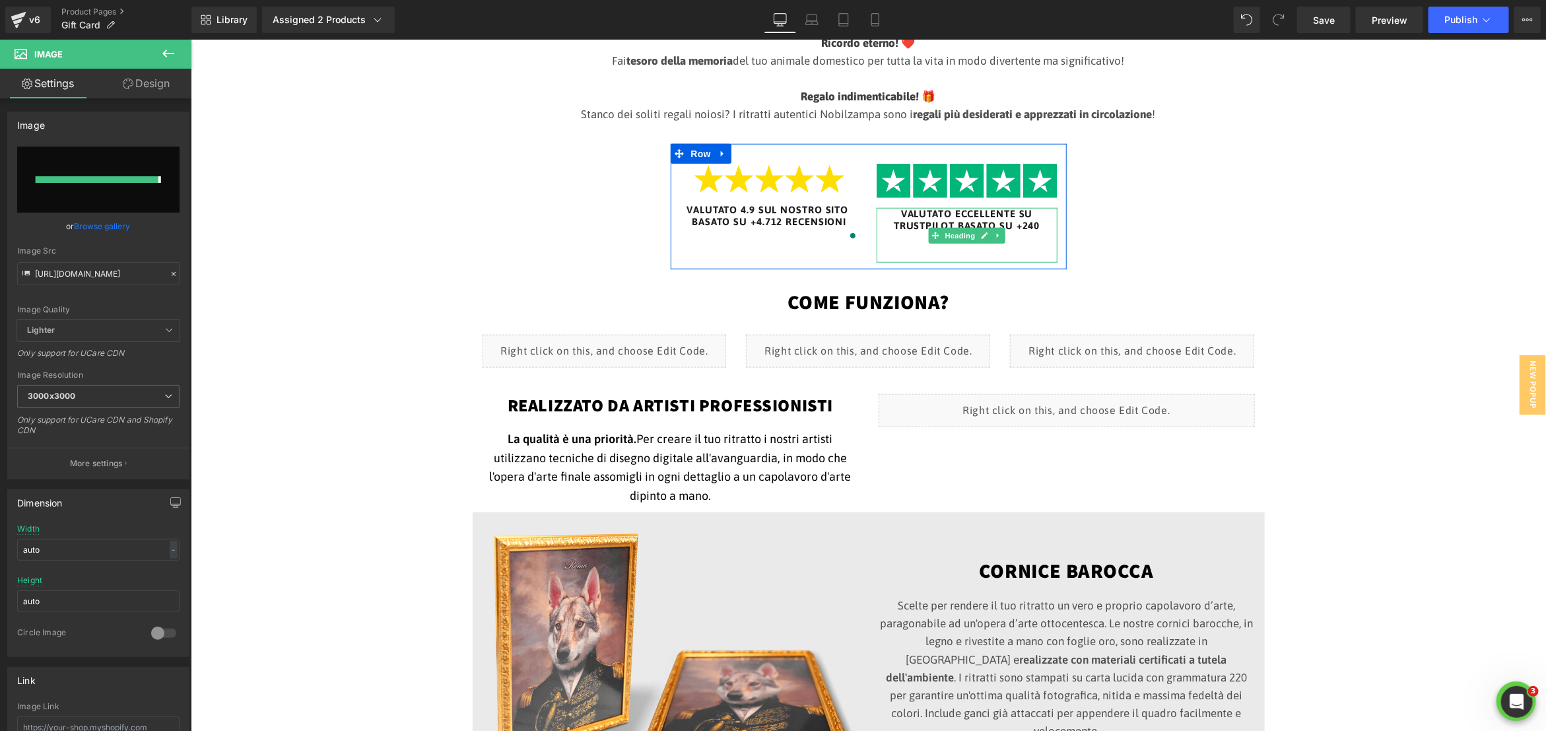
type input "https://ucarecdn.com/27cf0cce-5b1c-4ba2-a16b-991f2c186e20/-/format/auto/-/previ…"
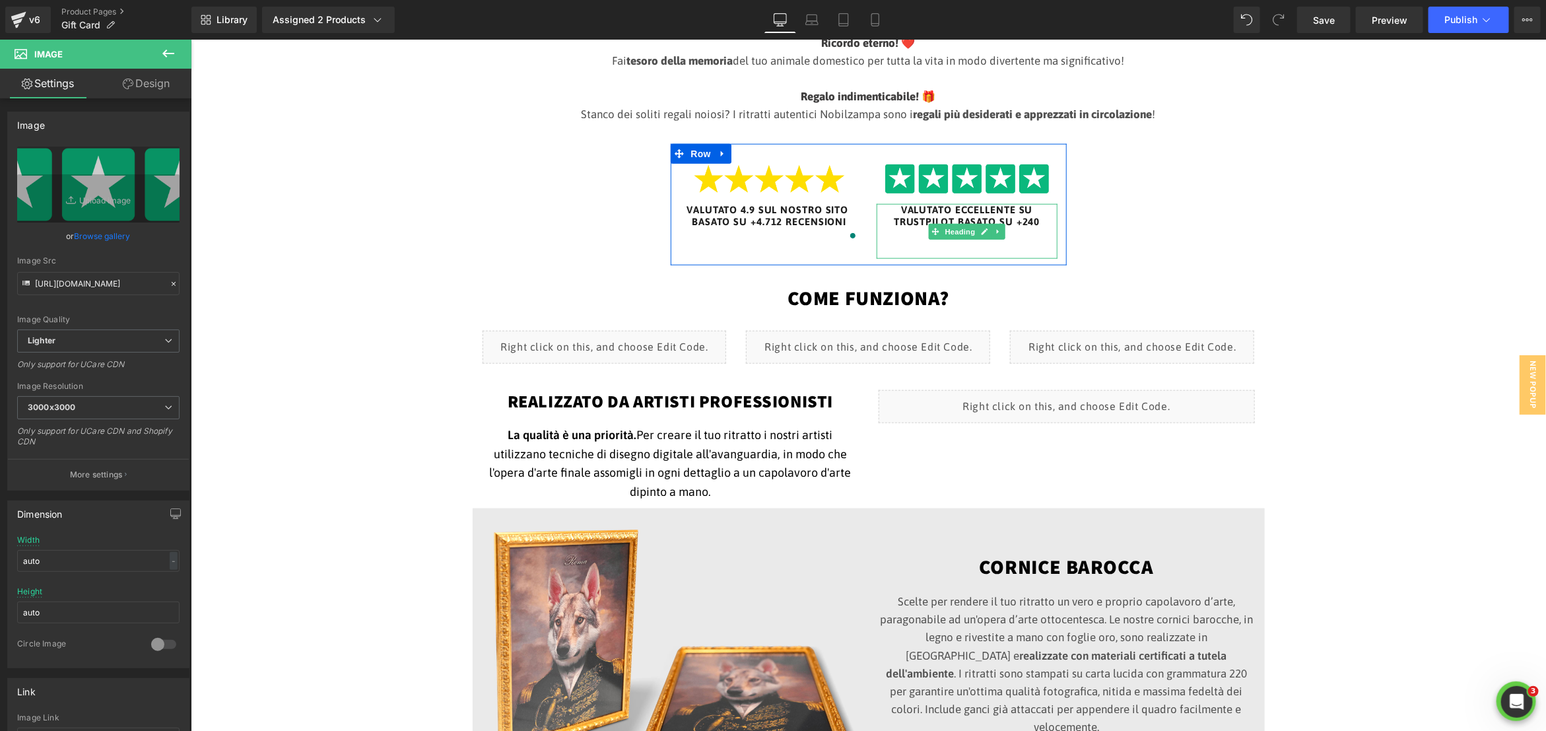
click at [1030, 237] on h6 "VALUTATO ECCELLENTE SU TRUSTPILOT BASATO SU +240 RECENSIONI" at bounding box center [966, 221] width 181 height 36
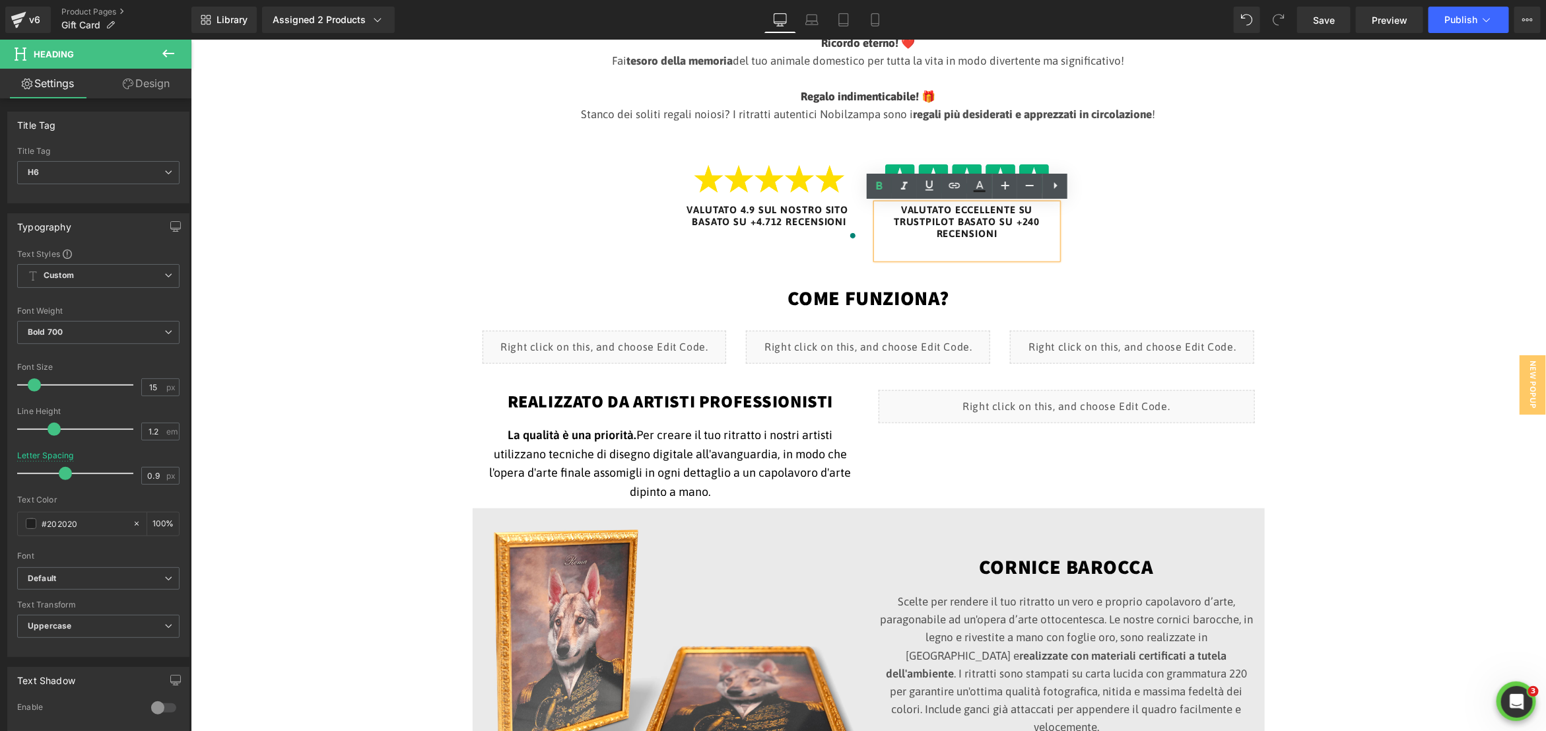
click at [923, 220] on h6 "VALUTATO ECCELLENTE SU TRUSTPILOT BASATO SU +240 RECENSIONI" at bounding box center [966, 221] width 181 height 36
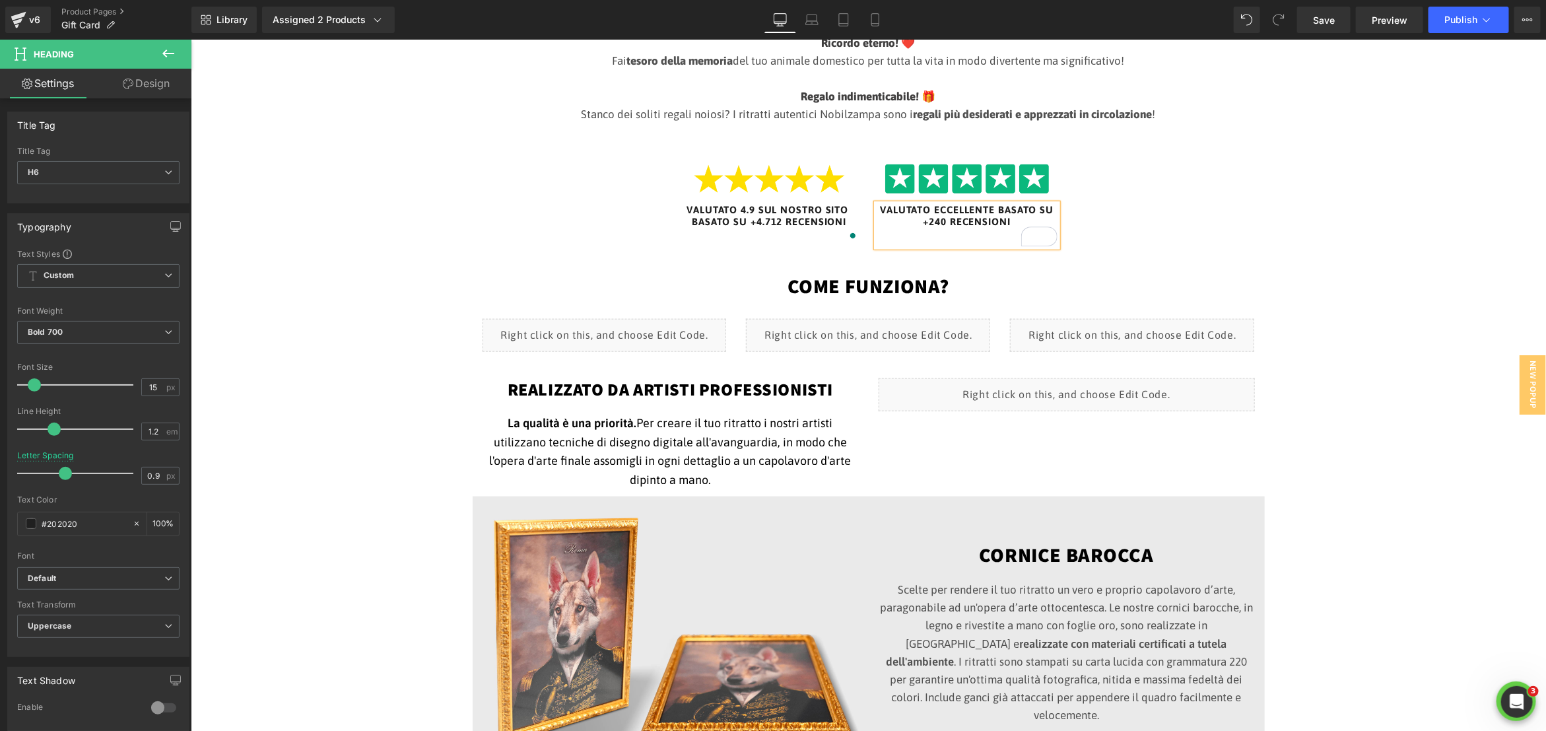
click at [936, 219] on h6 "VALUTATO ECCELLENTE BASATO SU +240 RECENSIONI" at bounding box center [966, 215] width 181 height 24
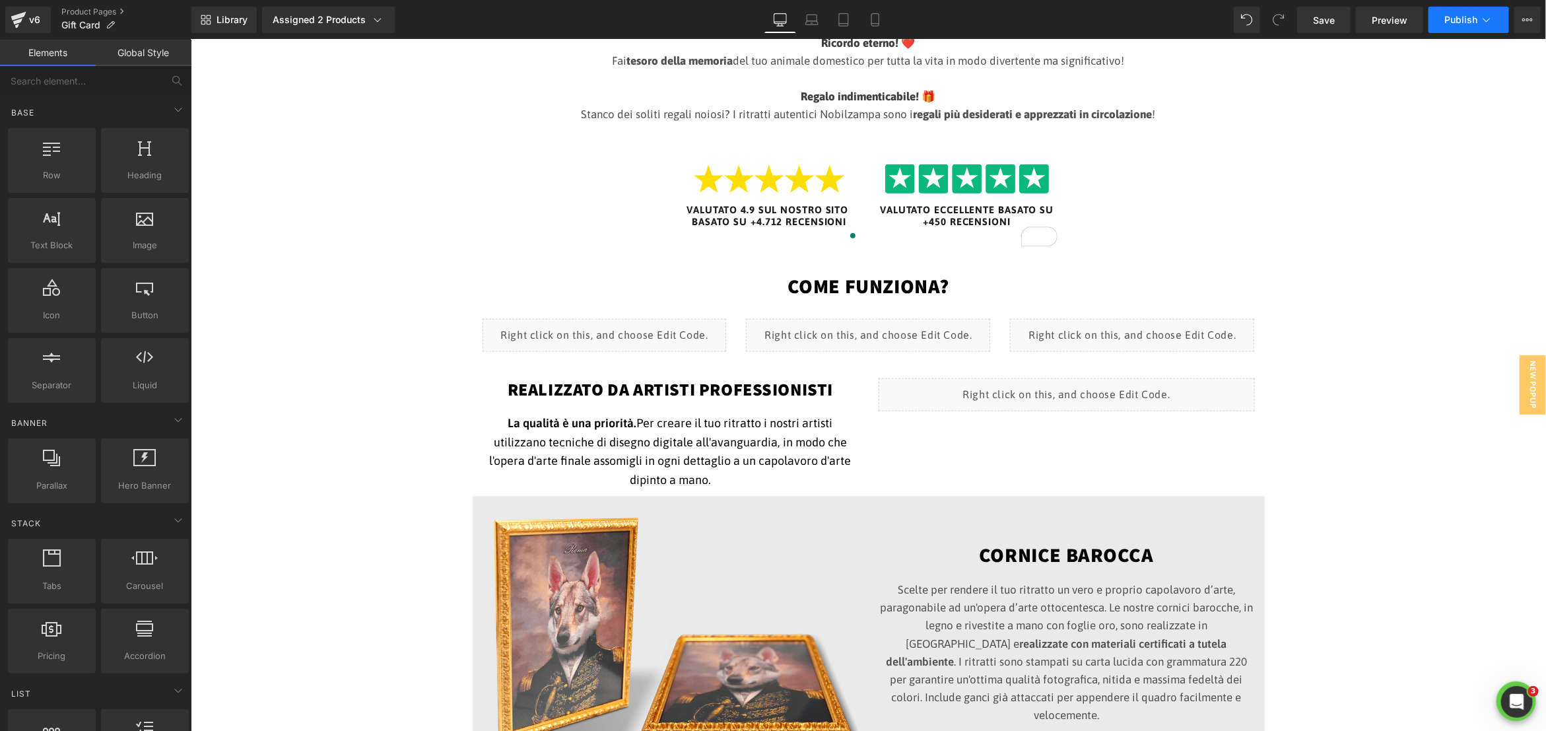
click at [1471, 24] on span "Publish" at bounding box center [1460, 20] width 33 height 11
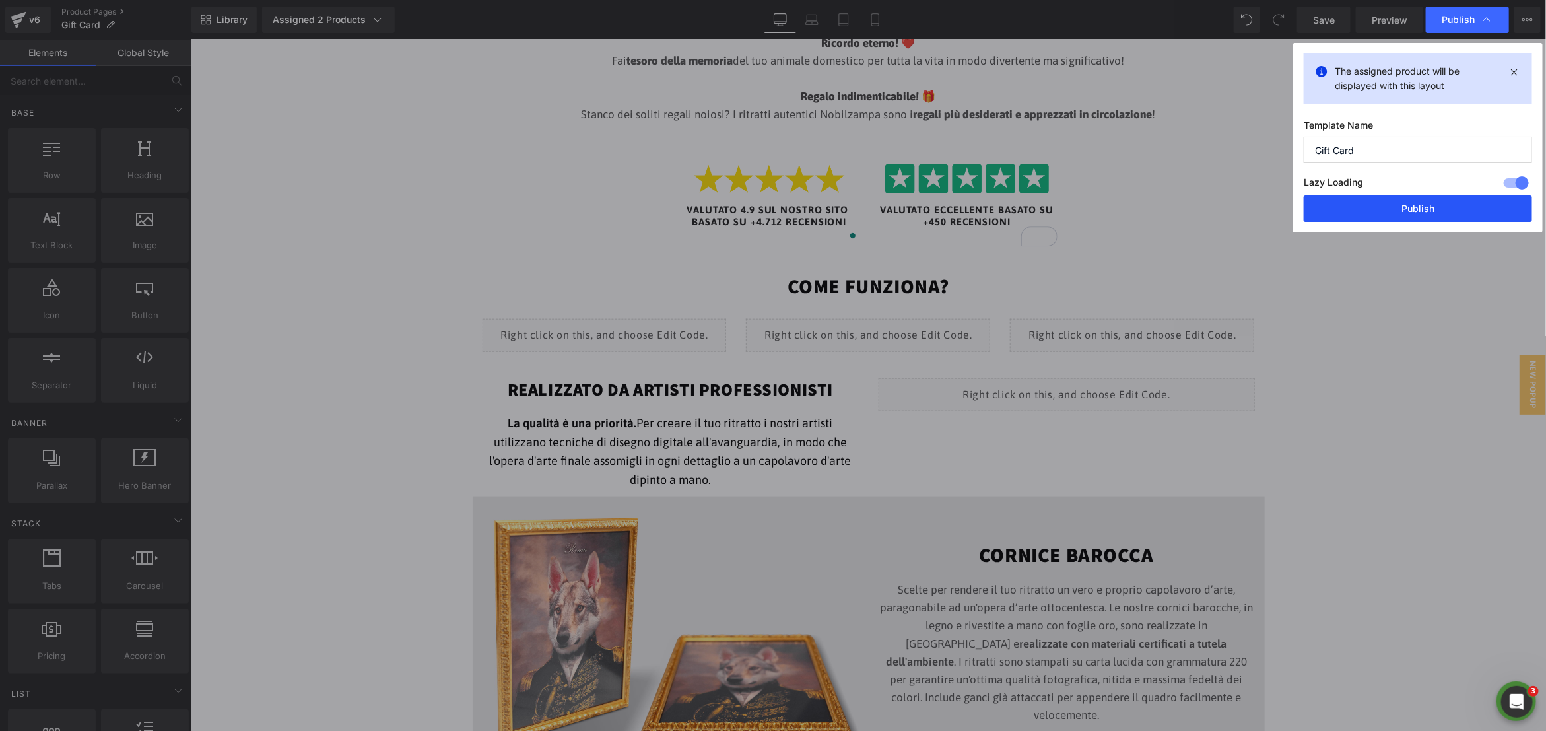
click at [1387, 220] on button "Publish" at bounding box center [1418, 208] width 228 height 26
